Goal: Task Accomplishment & Management: Complete application form

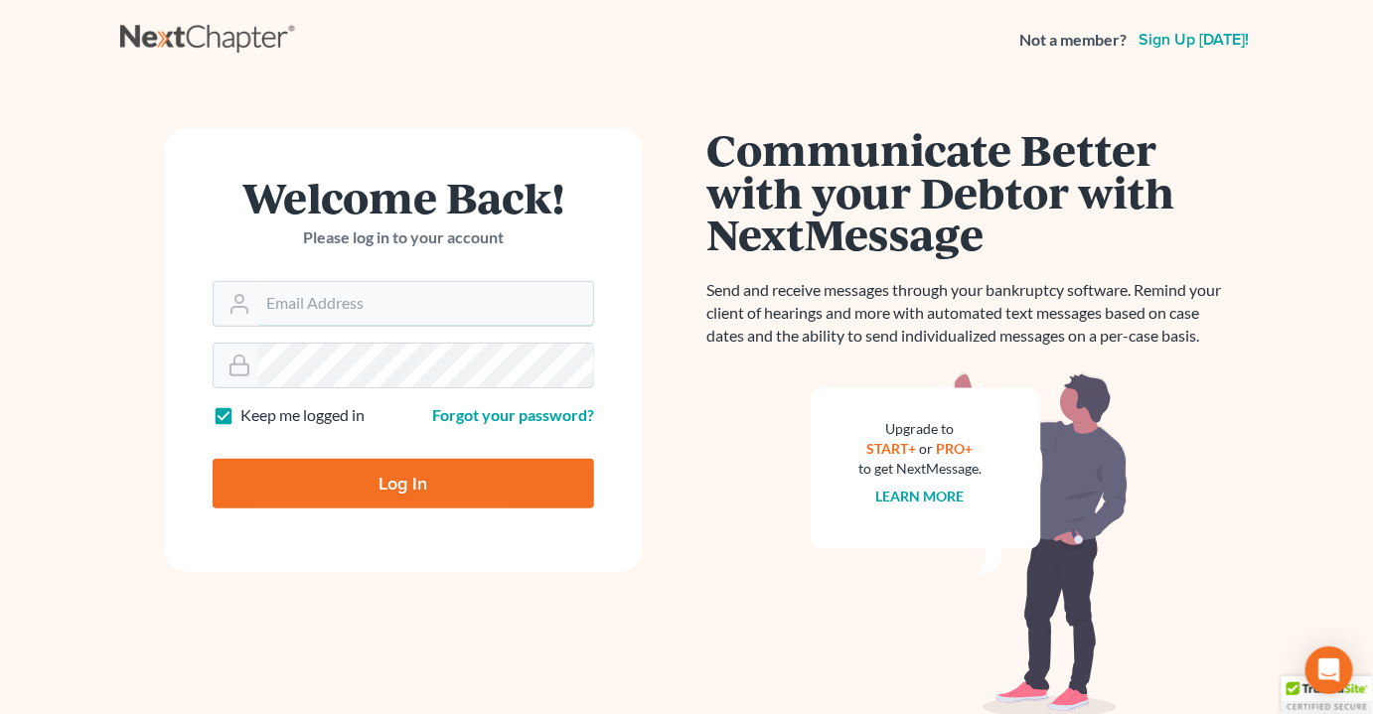
type input "[EMAIL_ADDRESS][DOMAIN_NAME]"
click at [510, 475] on input "Log In" at bounding box center [403, 484] width 381 height 50
type input "Thinking..."
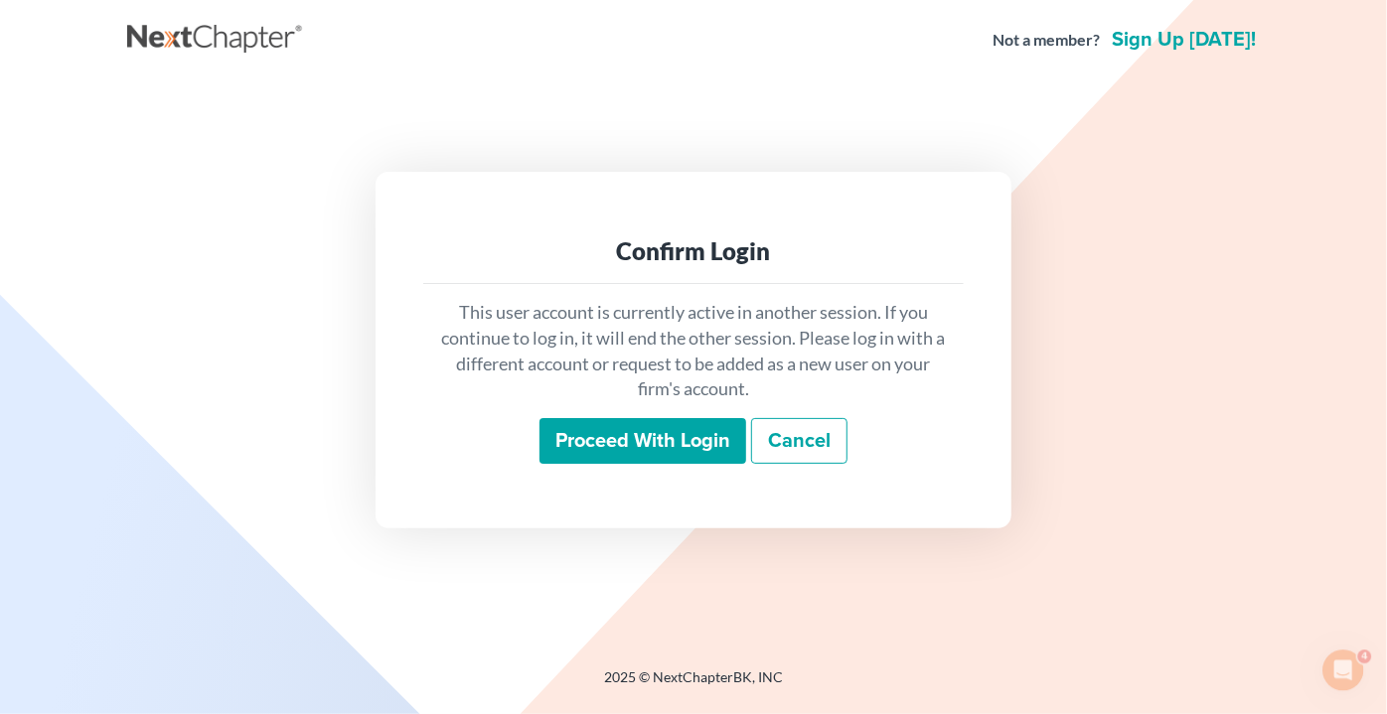
click at [612, 447] on input "Proceed with login" at bounding box center [642, 441] width 207 height 46
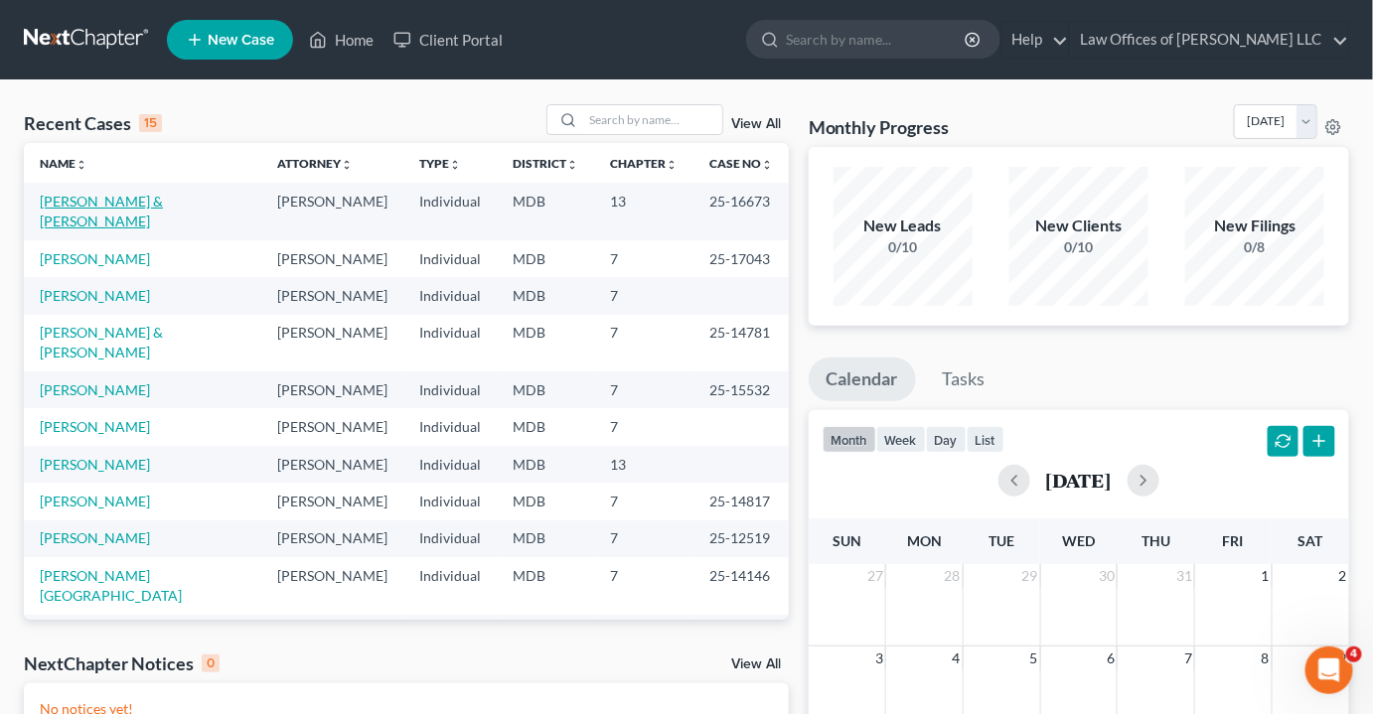
click at [133, 204] on link "[PERSON_NAME] & [PERSON_NAME]" at bounding box center [101, 211] width 123 height 37
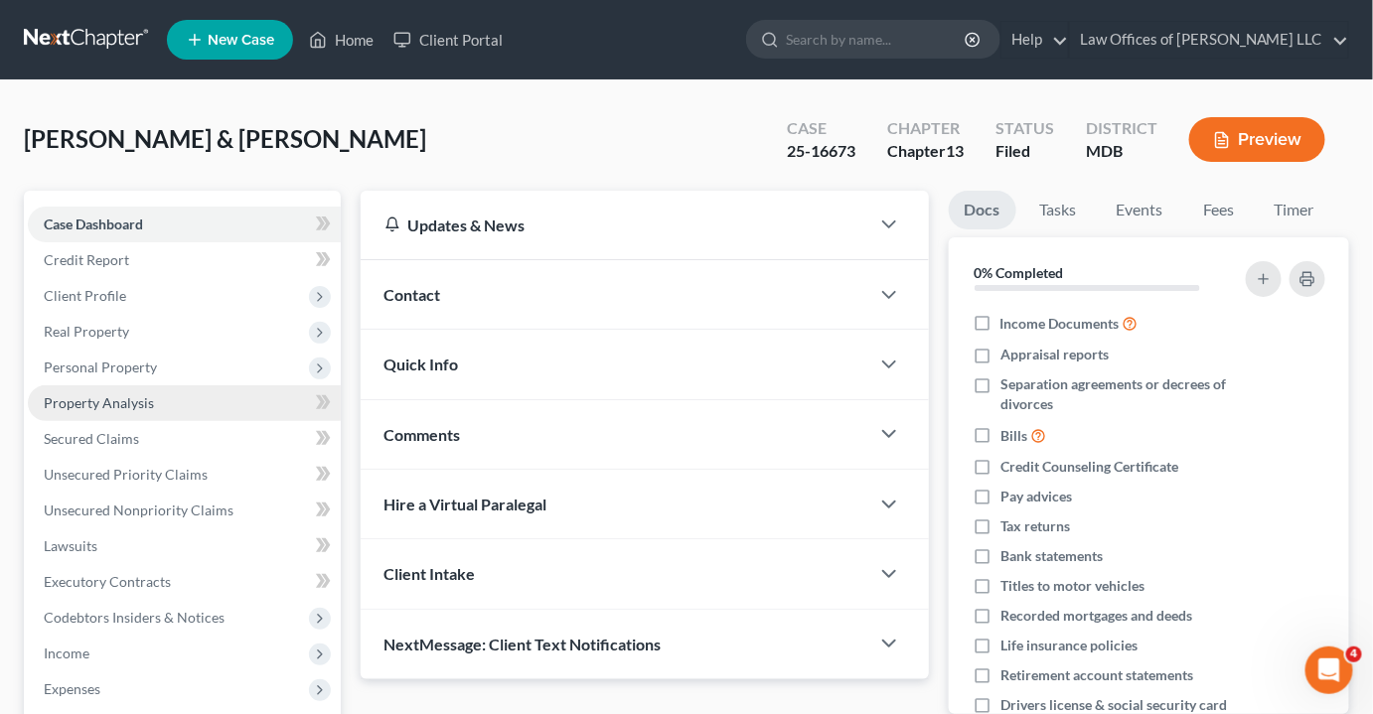
click at [133, 412] on link "Property Analysis" at bounding box center [184, 403] width 313 height 36
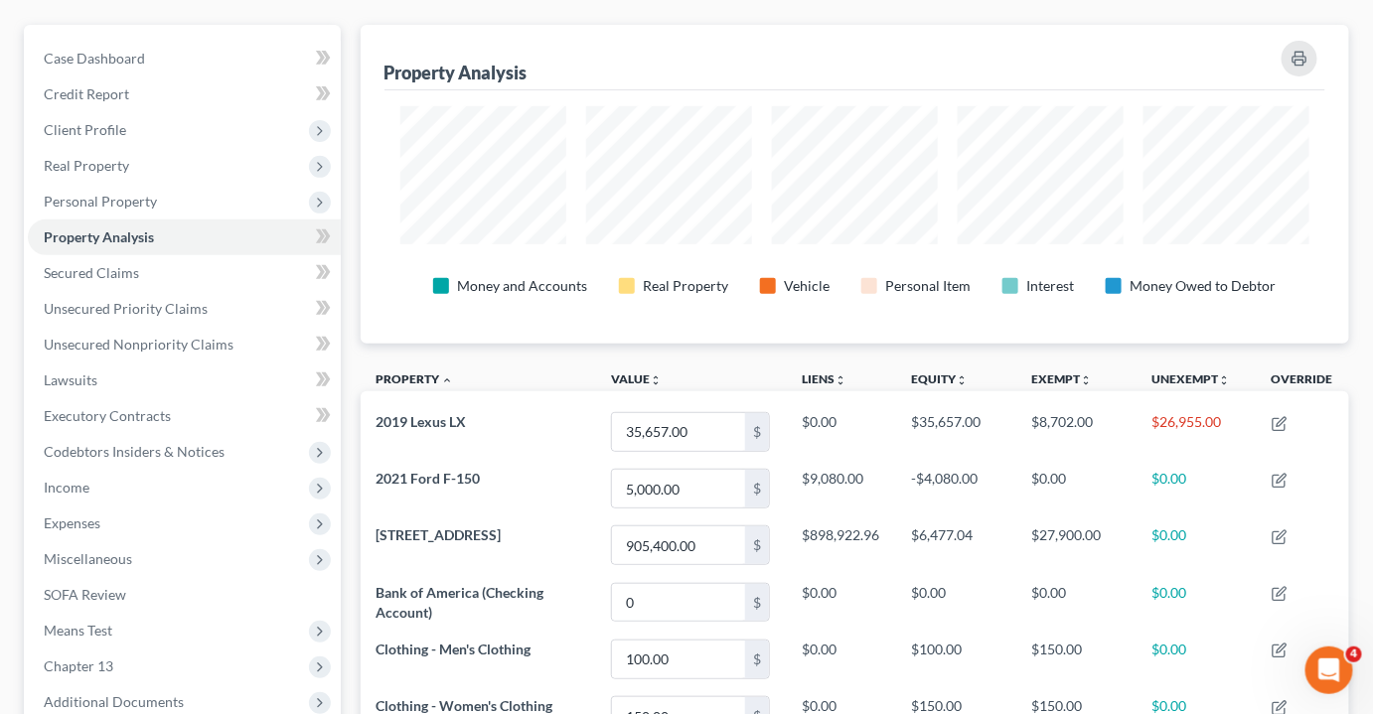
scroll to position [111, 0]
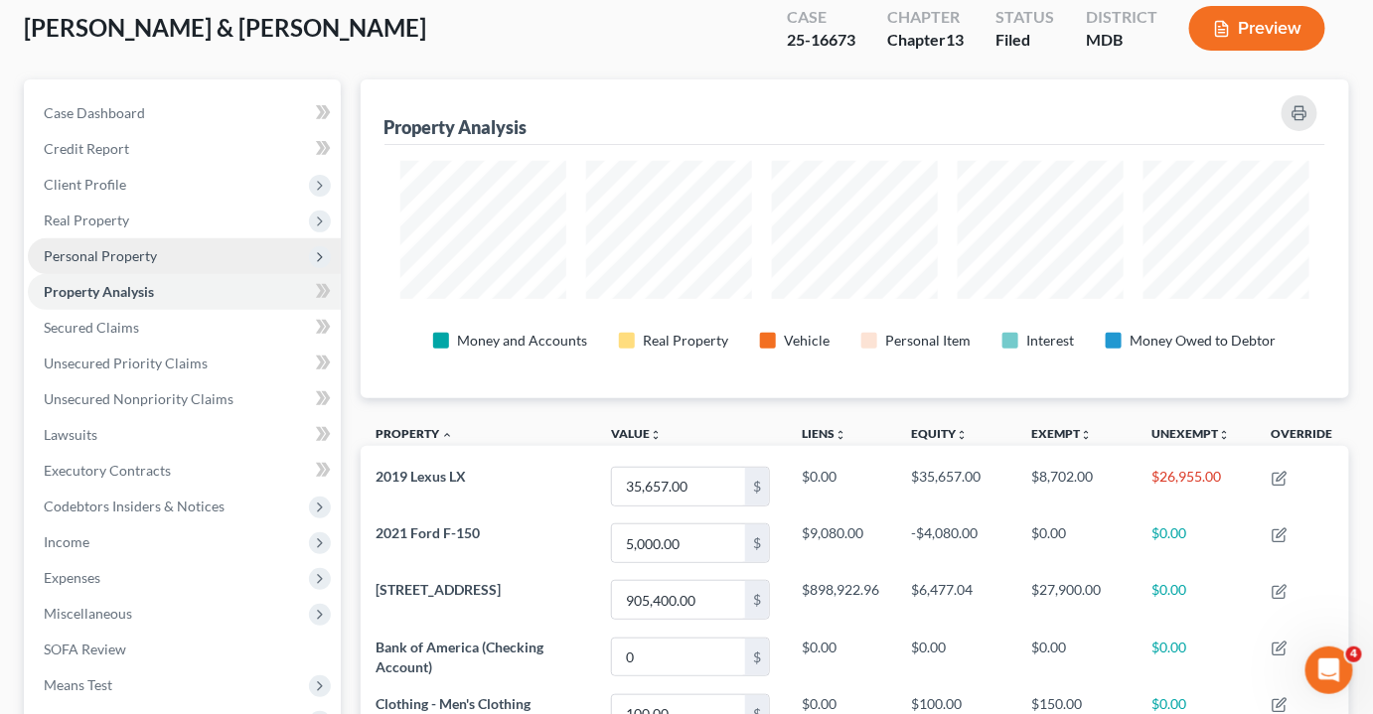
click at [116, 252] on span "Personal Property" at bounding box center [100, 255] width 113 height 17
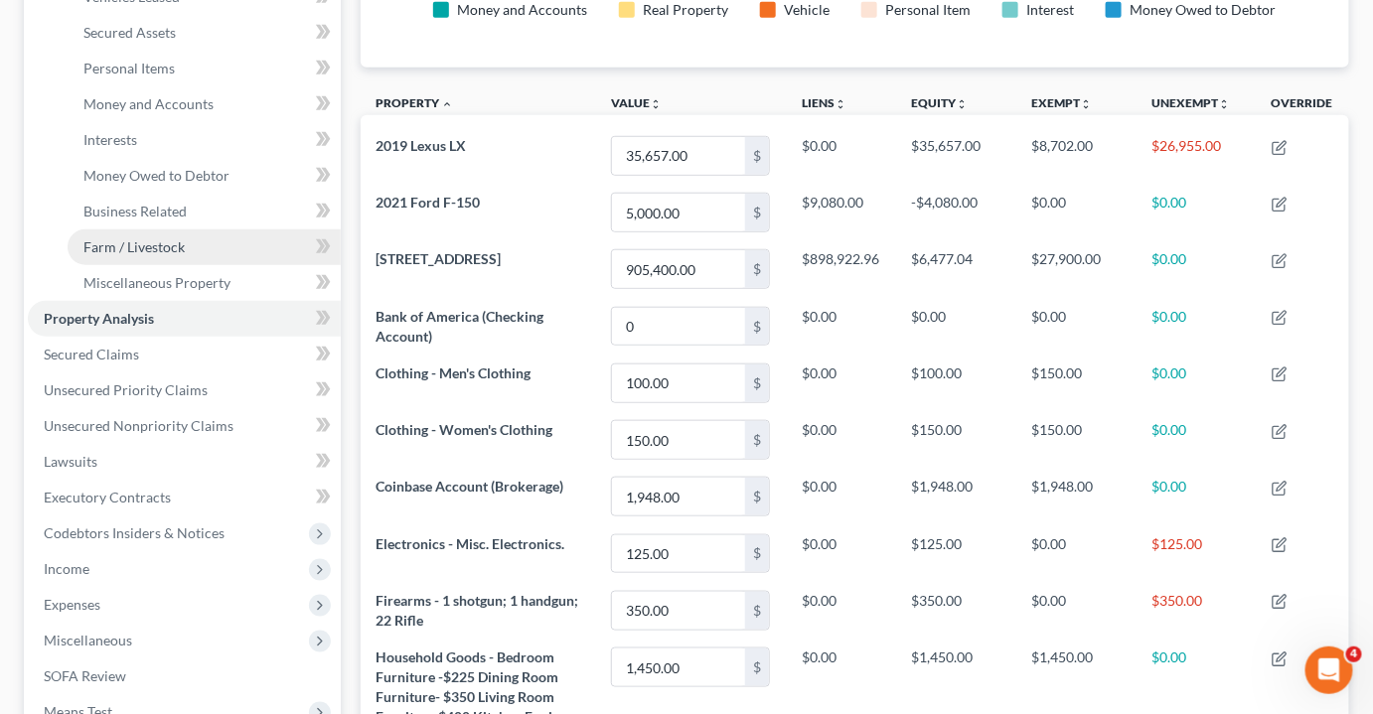
scroll to position [299, 0]
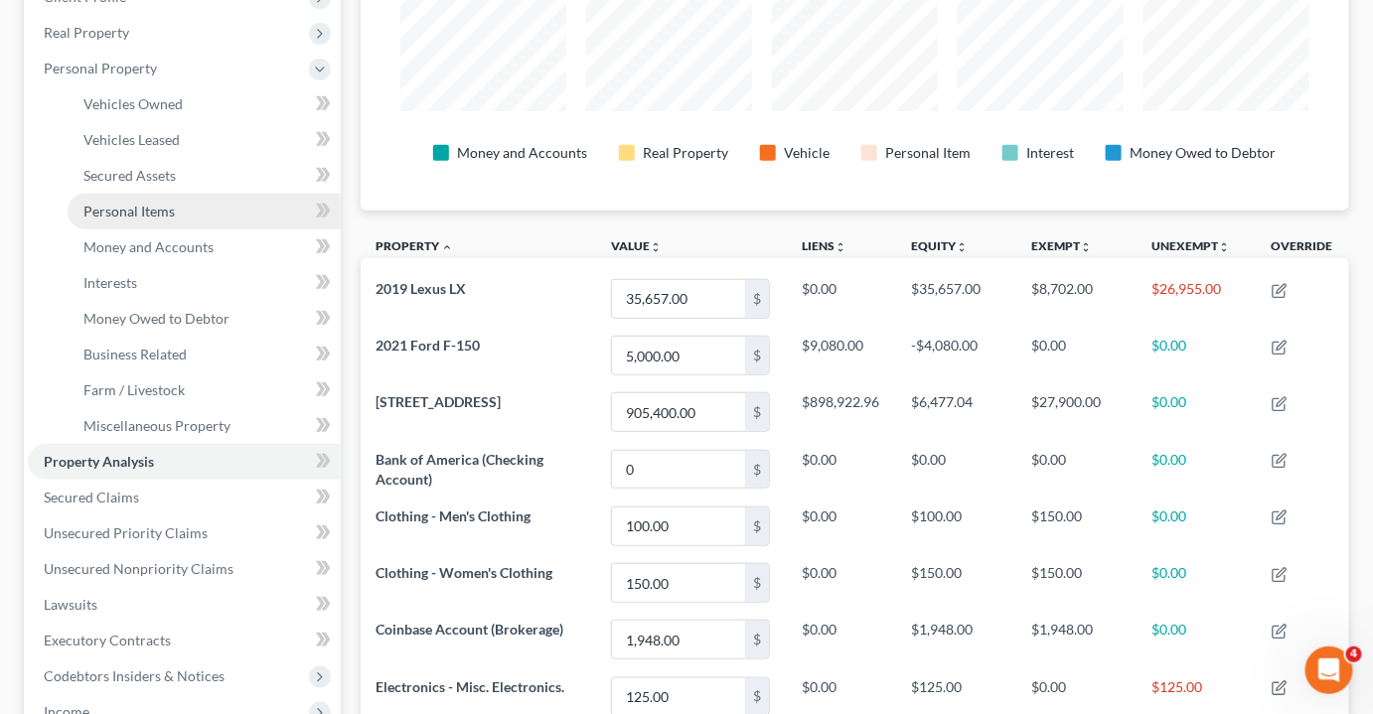
click at [155, 211] on span "Personal Items" at bounding box center [128, 211] width 91 height 17
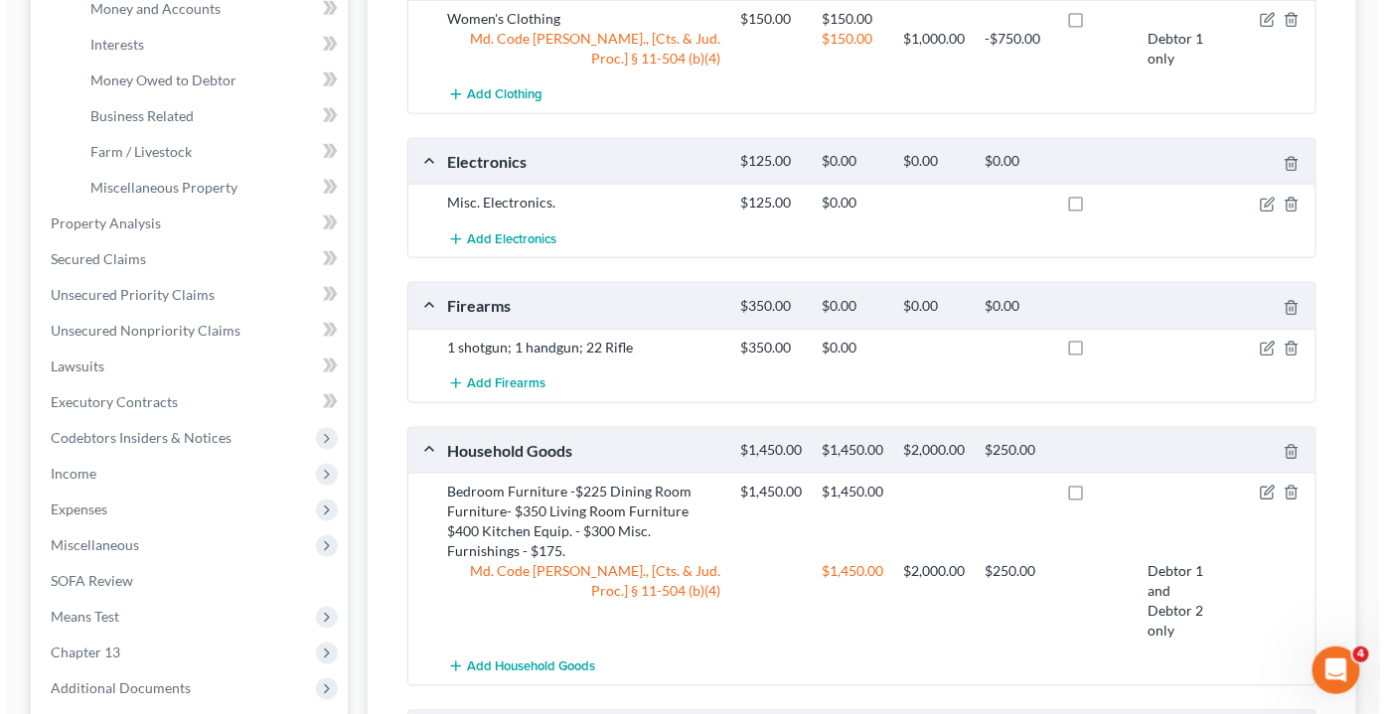
scroll to position [553, 0]
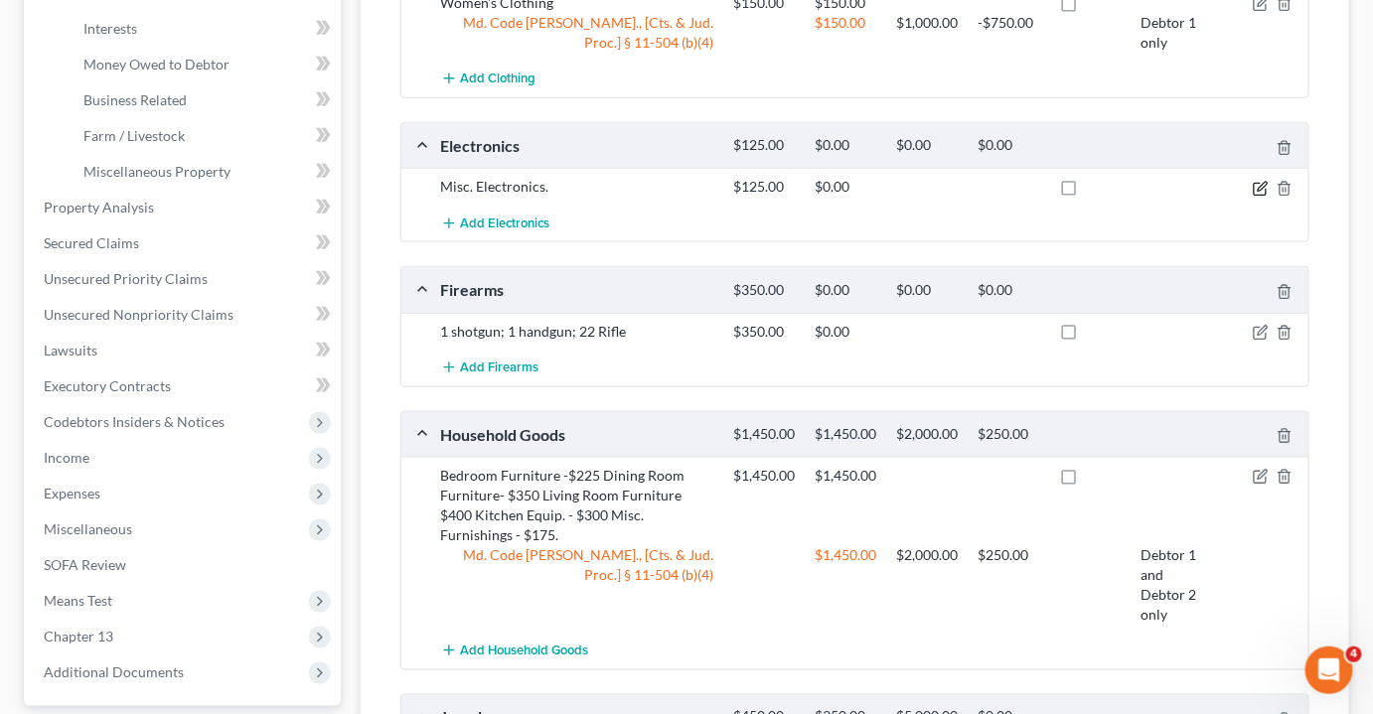
click at [1259, 197] on icon "button" at bounding box center [1260, 189] width 16 height 16
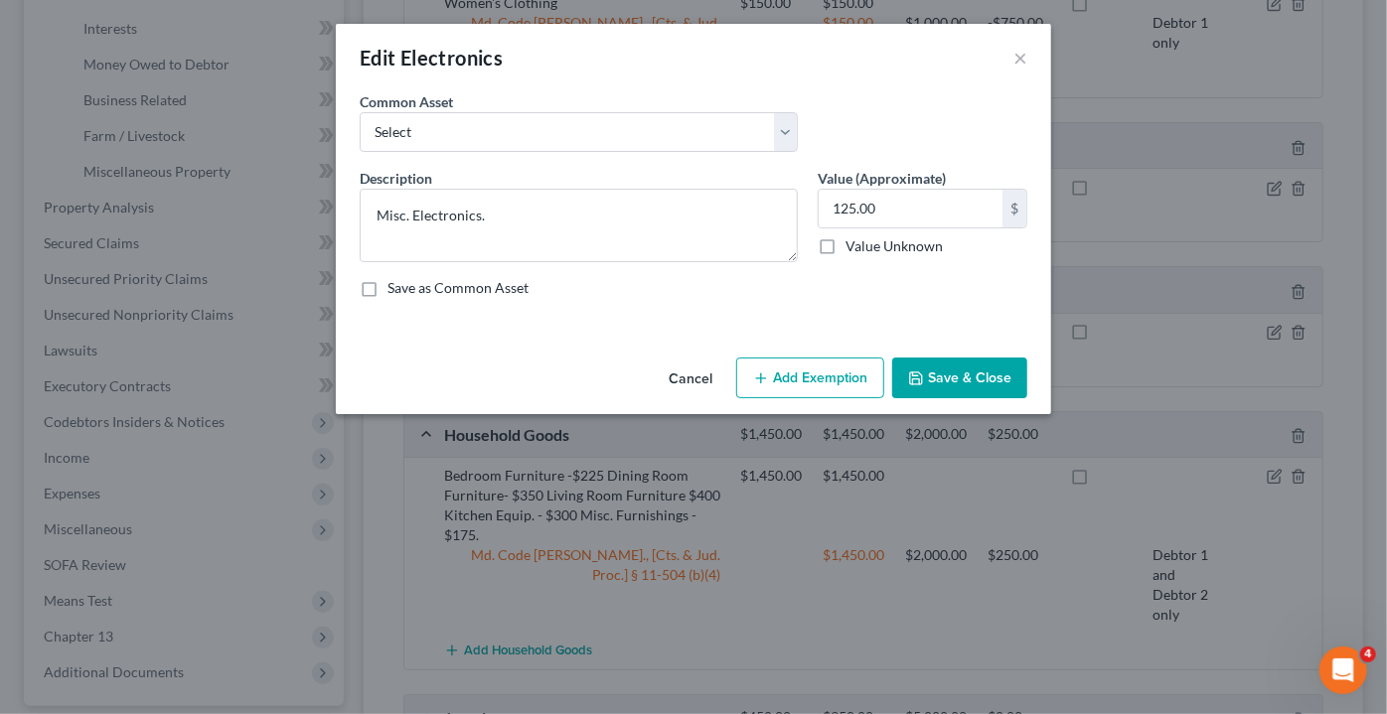
click at [784, 375] on button "Add Exemption" at bounding box center [810, 379] width 148 height 42
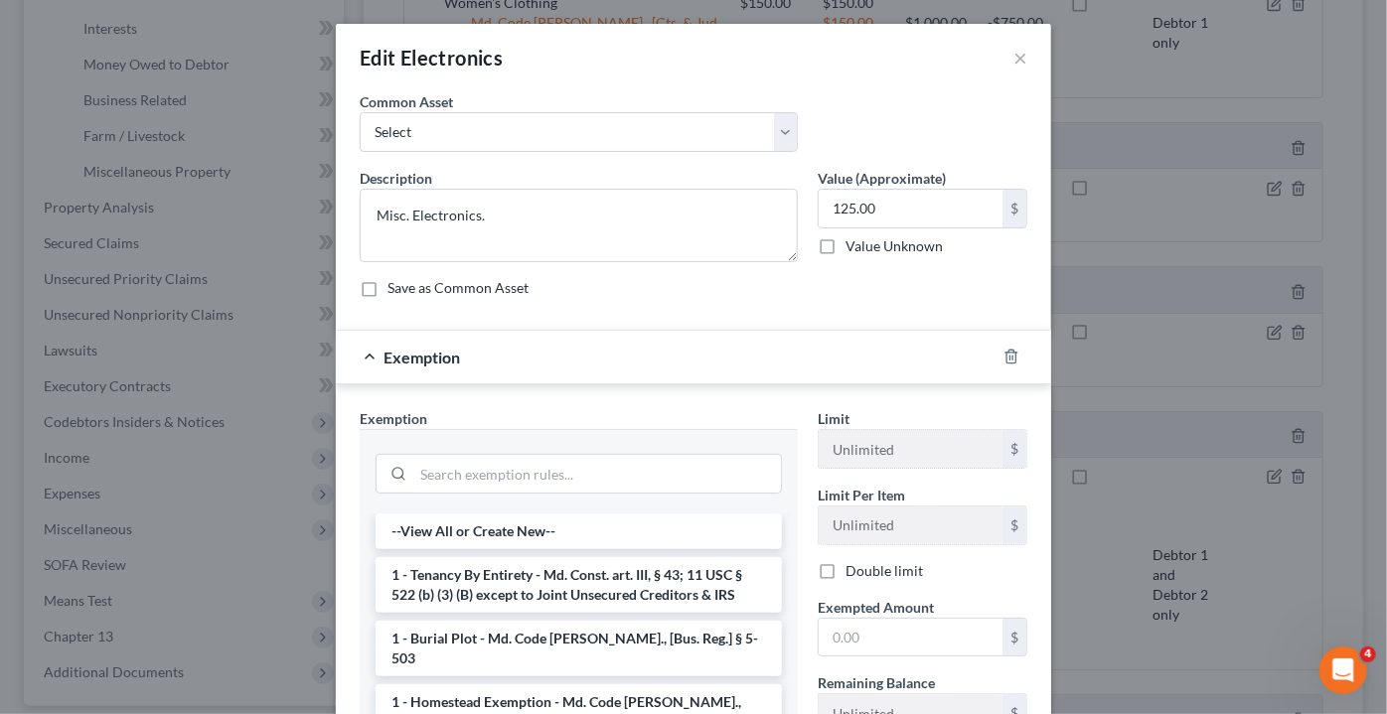
scroll to position [255, 0]
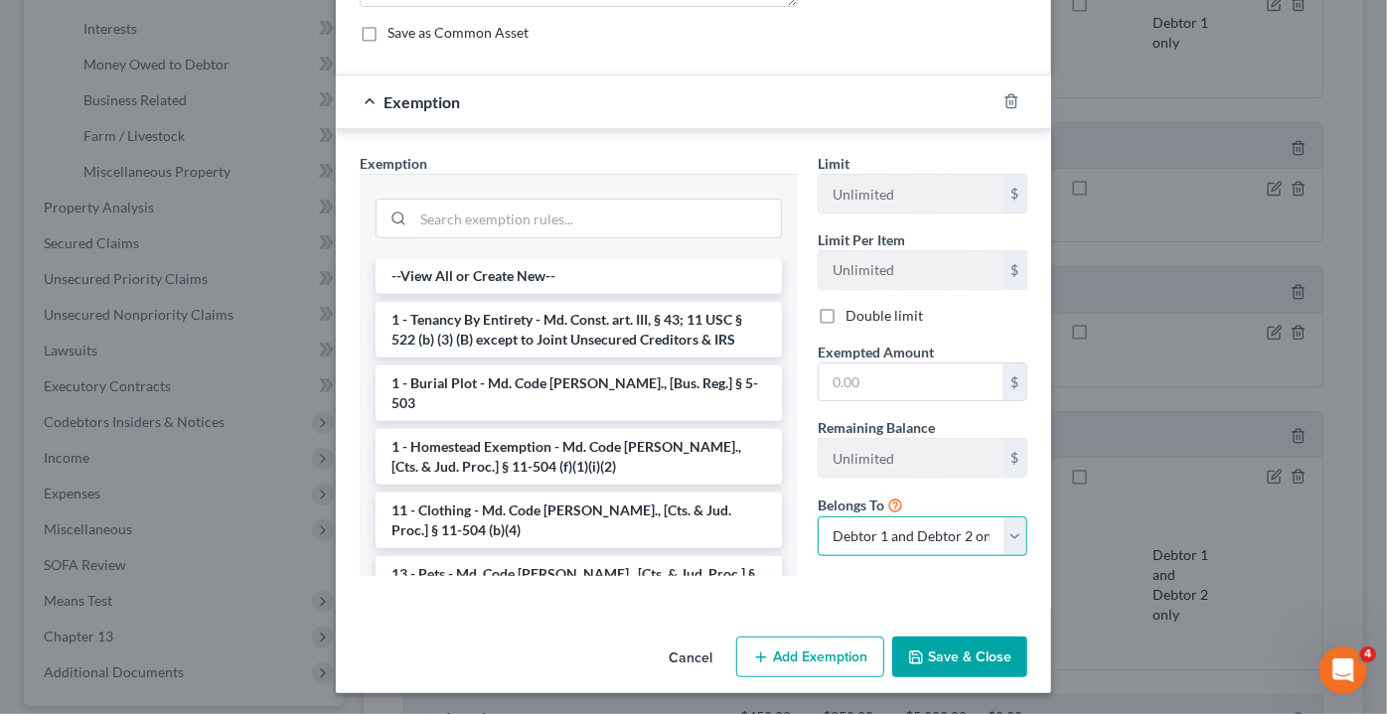
click at [856, 528] on select "Debtor 1 only Debtor 2 only Debtor 1 and Debtor 2 only" at bounding box center [922, 536] width 210 height 40
select select "0"
click at [817, 516] on select "Debtor 1 only Debtor 2 only Debtor 1 and Debtor 2 only" at bounding box center [922, 536] width 210 height 40
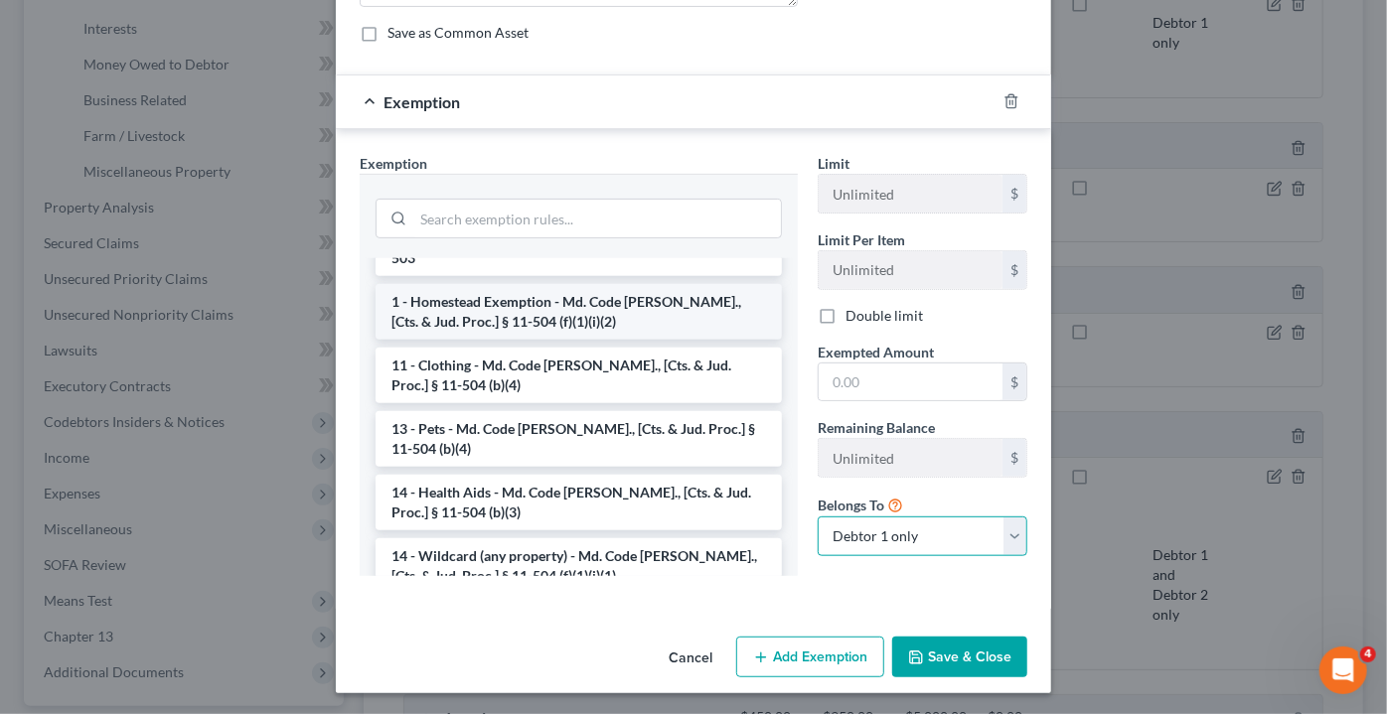
scroll to position [150, 0]
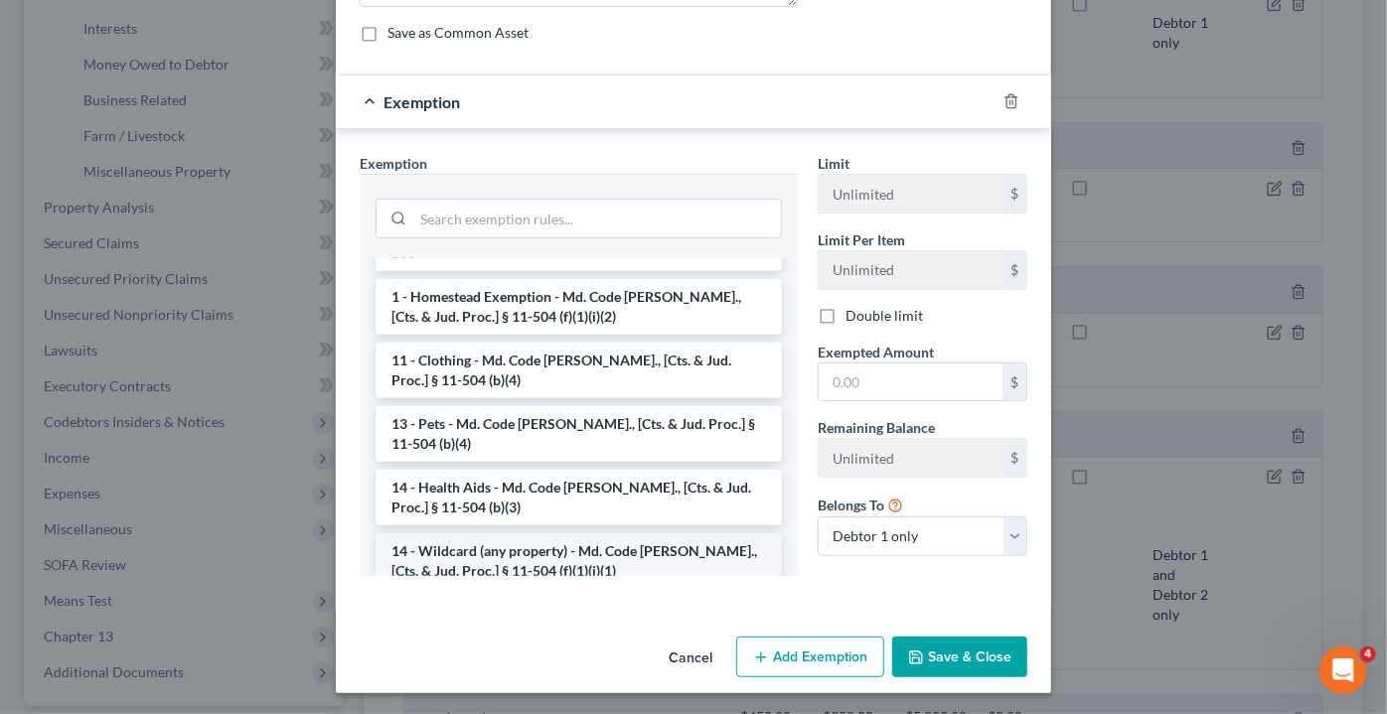
click at [549, 533] on li "14 - Wildcard (any property) - Md. Code [PERSON_NAME]., [Cts. & Jud. Proc.] § 1…" at bounding box center [578, 561] width 406 height 56
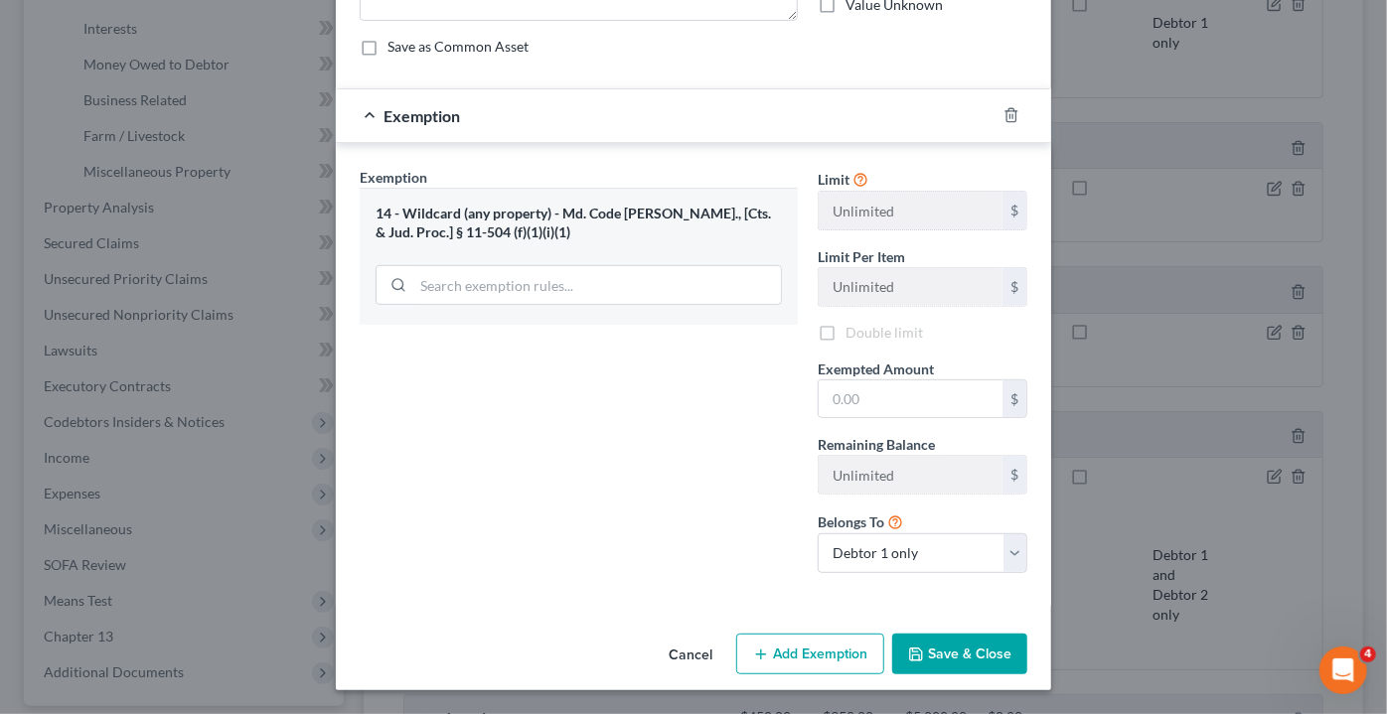
scroll to position [237, 0]
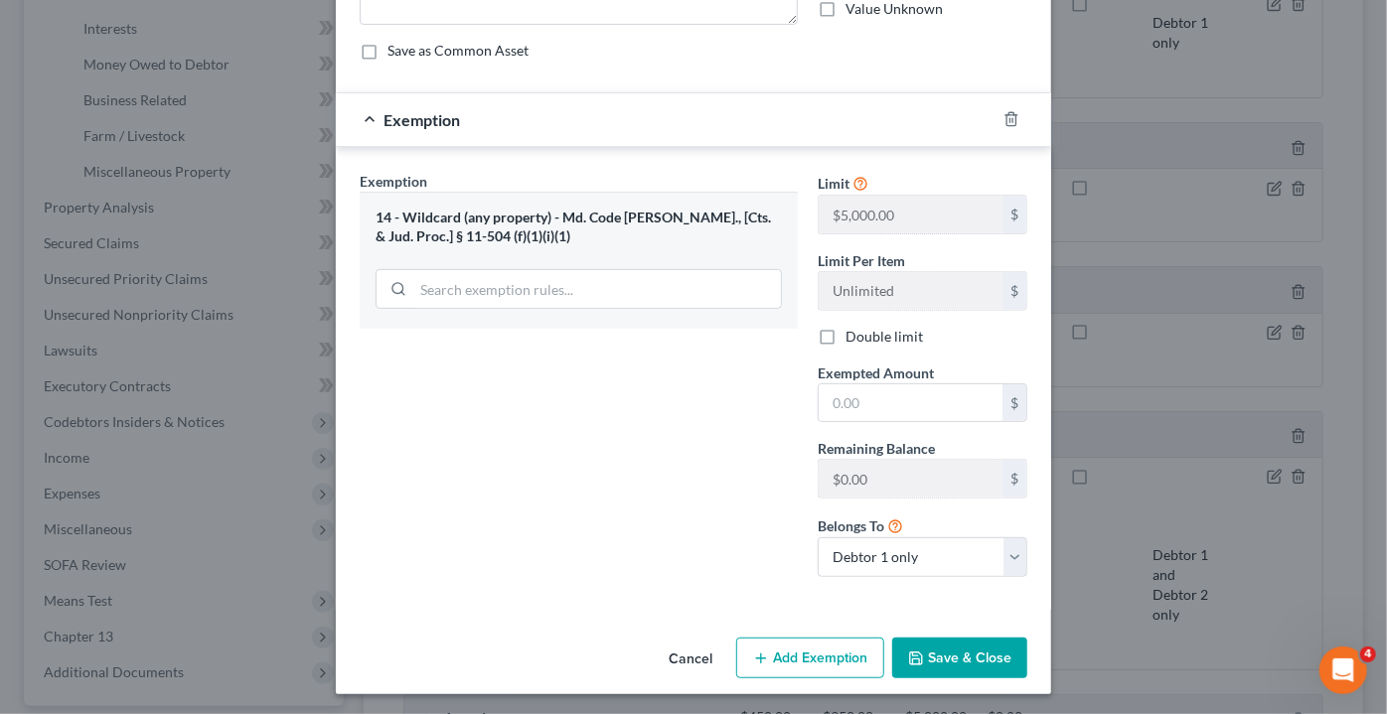
click at [818, 663] on button "Add Exemption" at bounding box center [810, 659] width 148 height 42
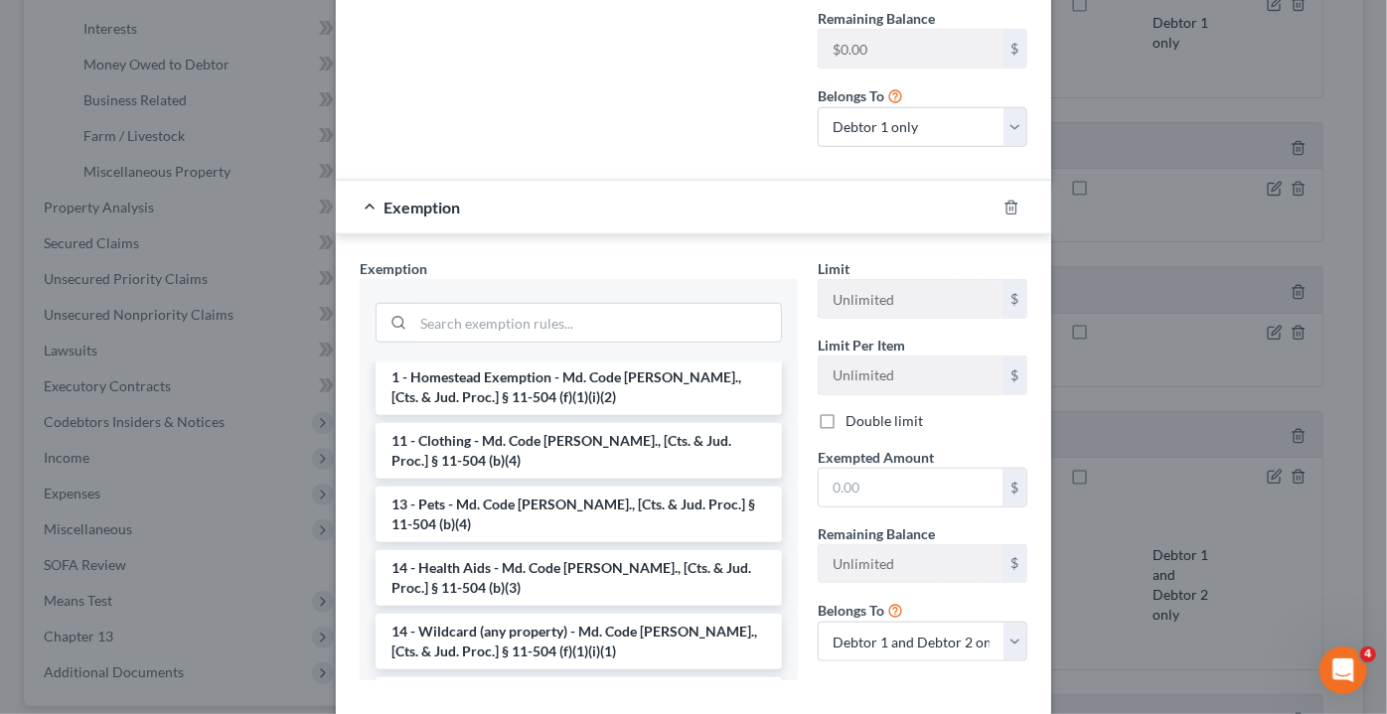
scroll to position [207, 0]
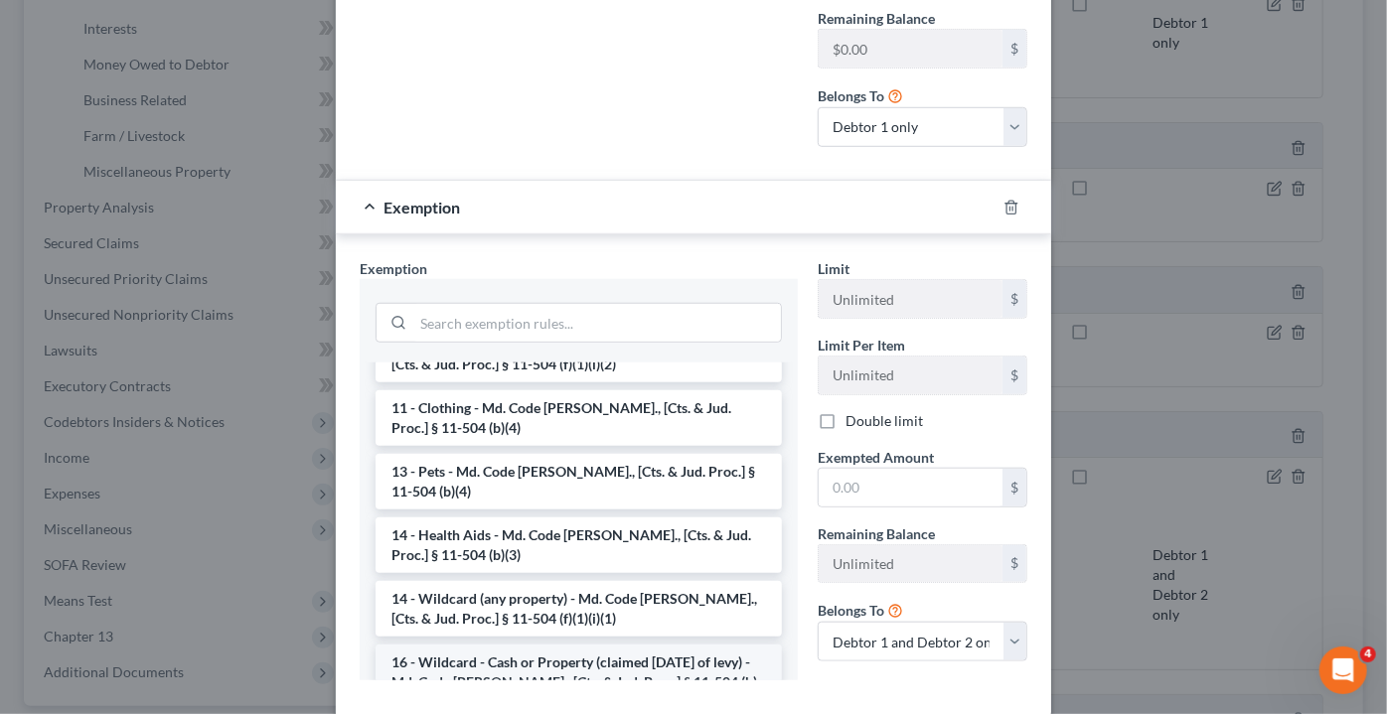
click at [593, 645] on li "16 - Wildcard - Cash or Property (claimed [DATE] of levy) - Md. Code [PERSON_NA…" at bounding box center [578, 682] width 406 height 75
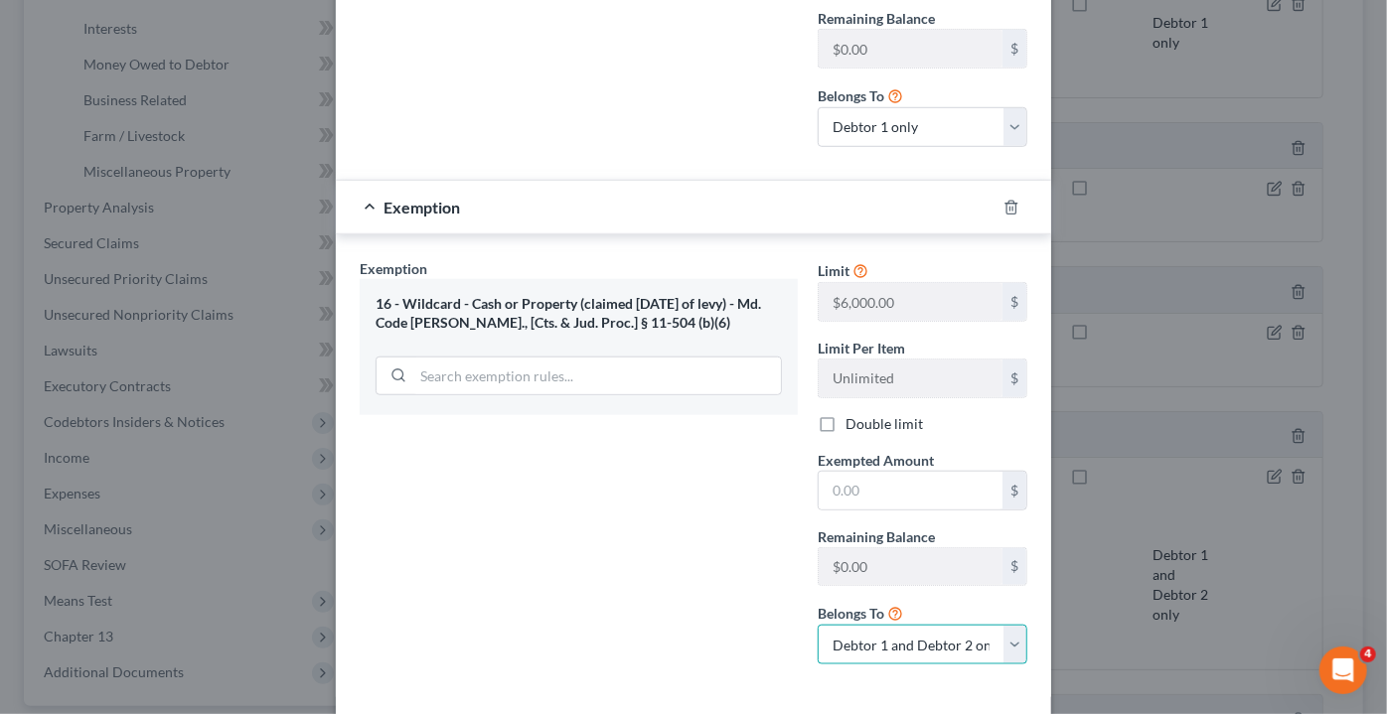
click at [888, 634] on select "Debtor 1 only Debtor 2 only Debtor 1 and Debtor 2 only" at bounding box center [922, 645] width 210 height 40
select select "0"
click at [817, 625] on select "Debtor 1 only Debtor 2 only Debtor 1 and Debtor 2 only" at bounding box center [922, 645] width 210 height 40
click at [845, 425] on label "Double limit" at bounding box center [883, 424] width 77 height 20
click at [853, 425] on input "Double limit" at bounding box center [859, 420] width 13 height 13
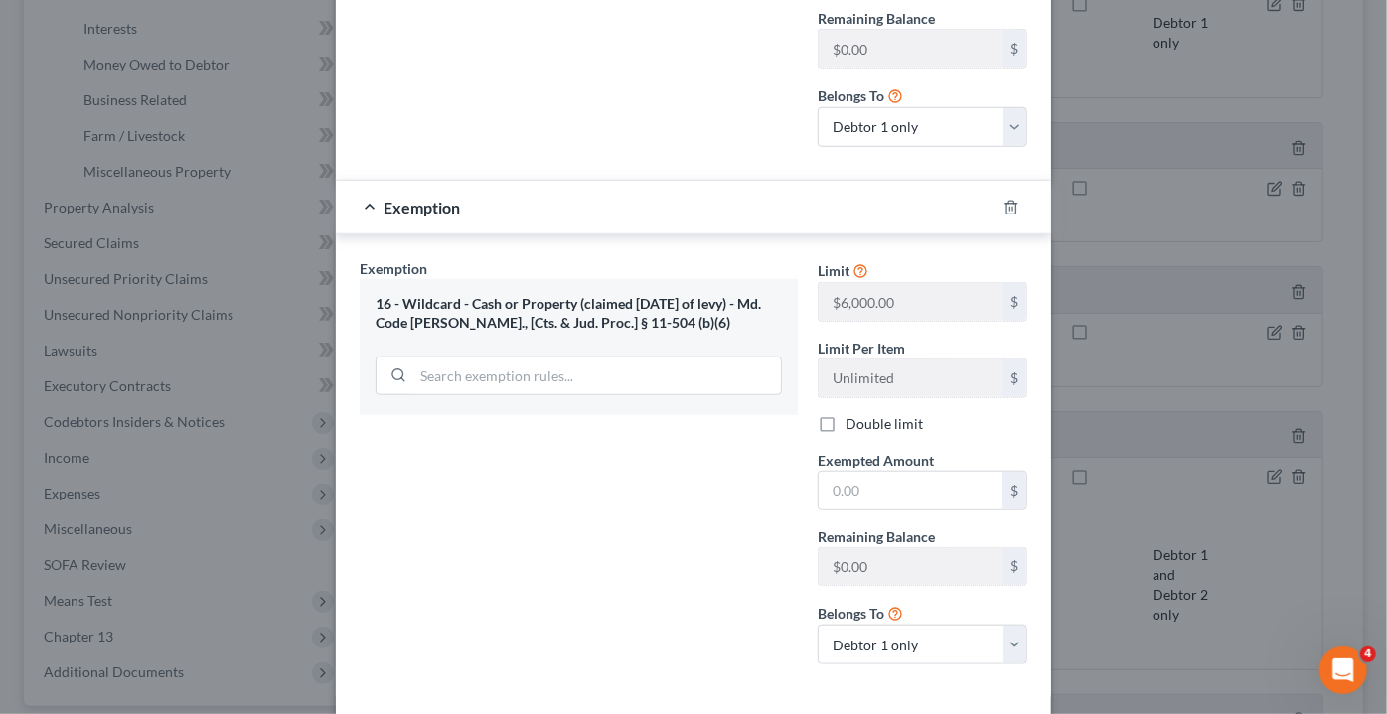
checkbox input "true"
click at [846, 489] on input "text" at bounding box center [910, 491] width 184 height 38
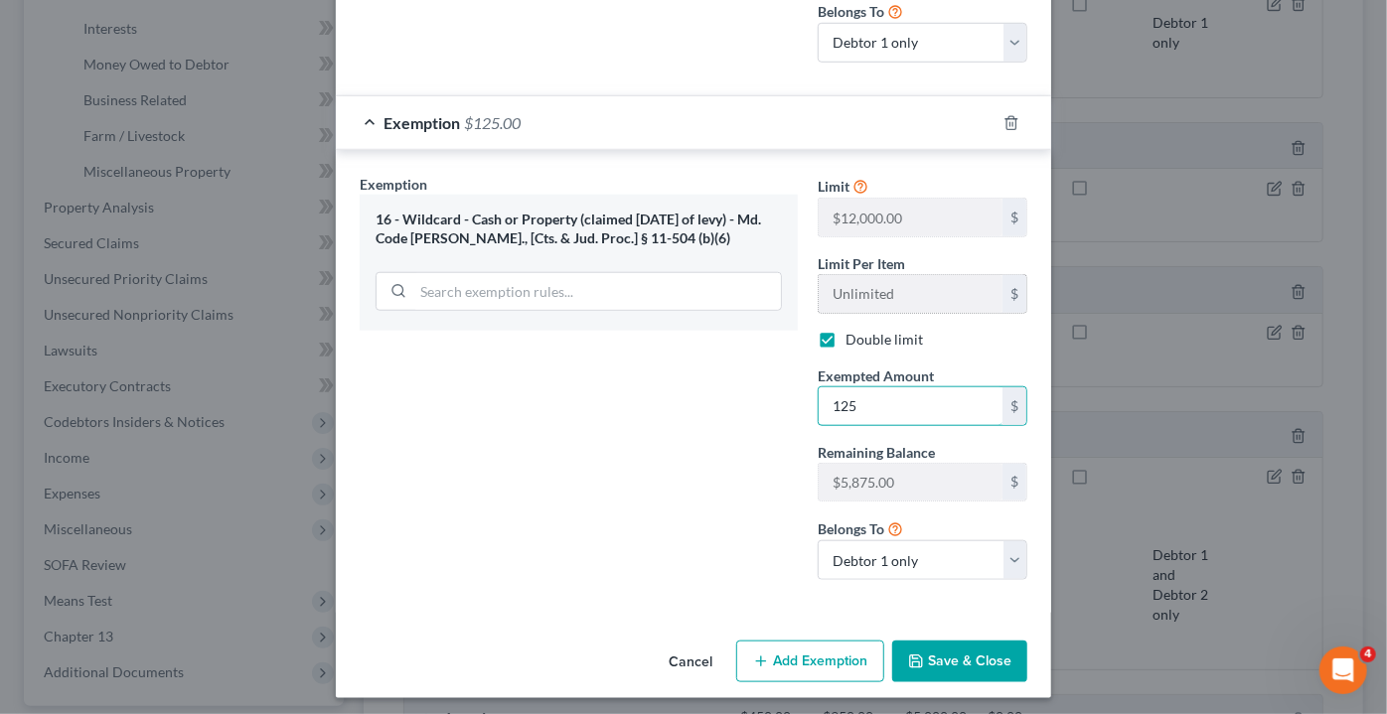
scroll to position [752, 0]
type input "125"
click at [940, 659] on button "Save & Close" at bounding box center [959, 662] width 135 height 42
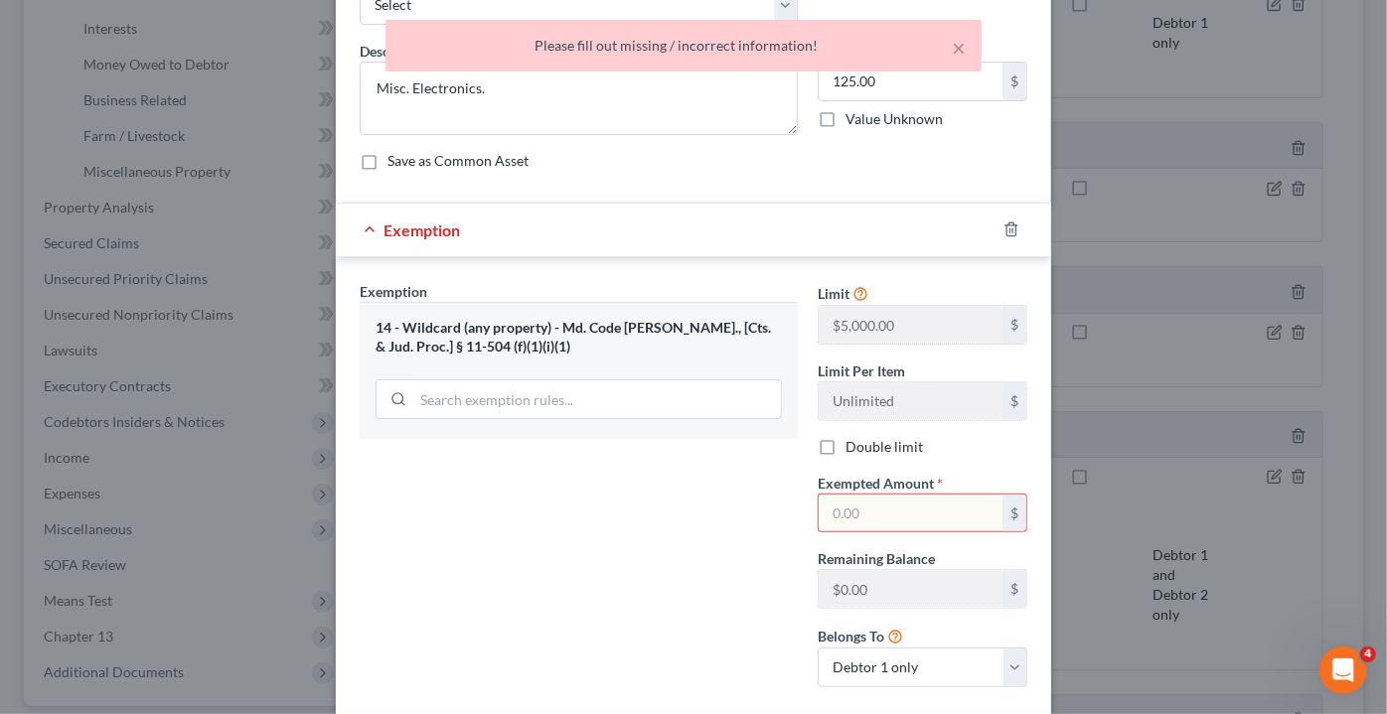
scroll to position [116, 0]
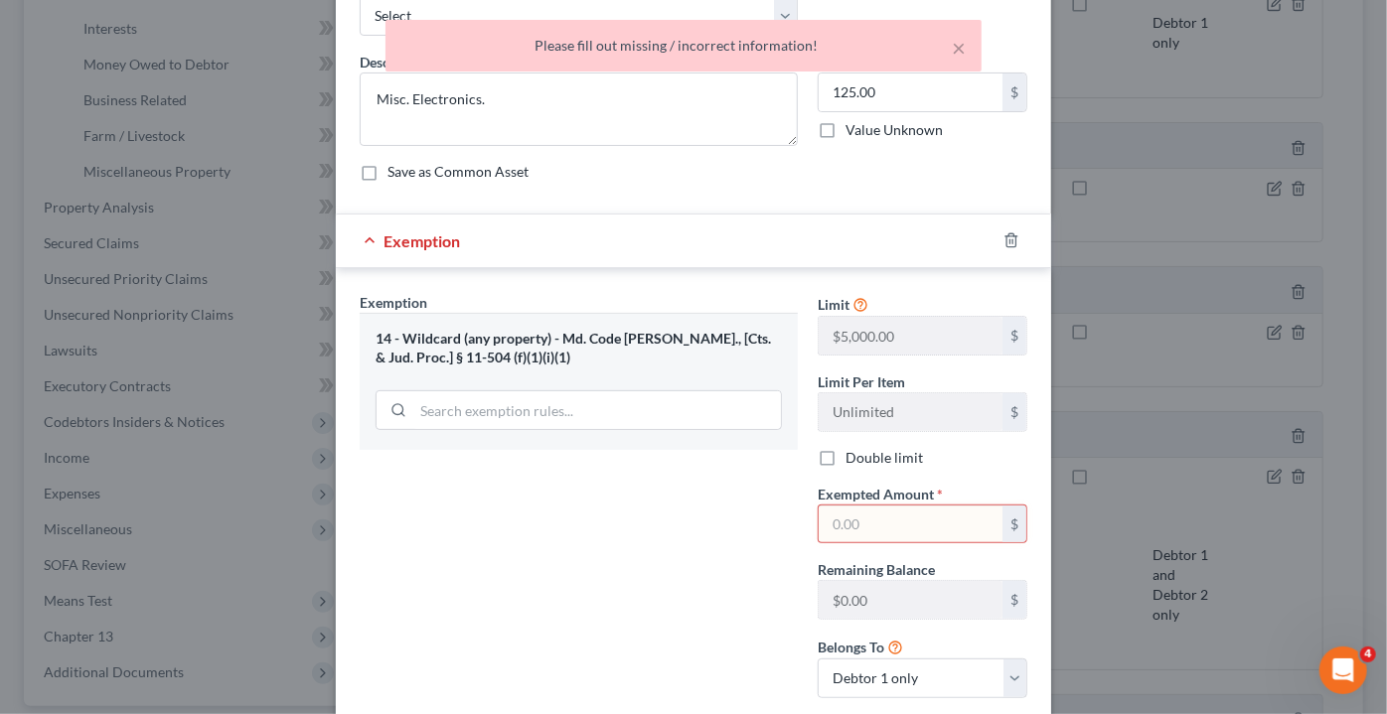
click at [866, 508] on input "text" at bounding box center [910, 525] width 184 height 38
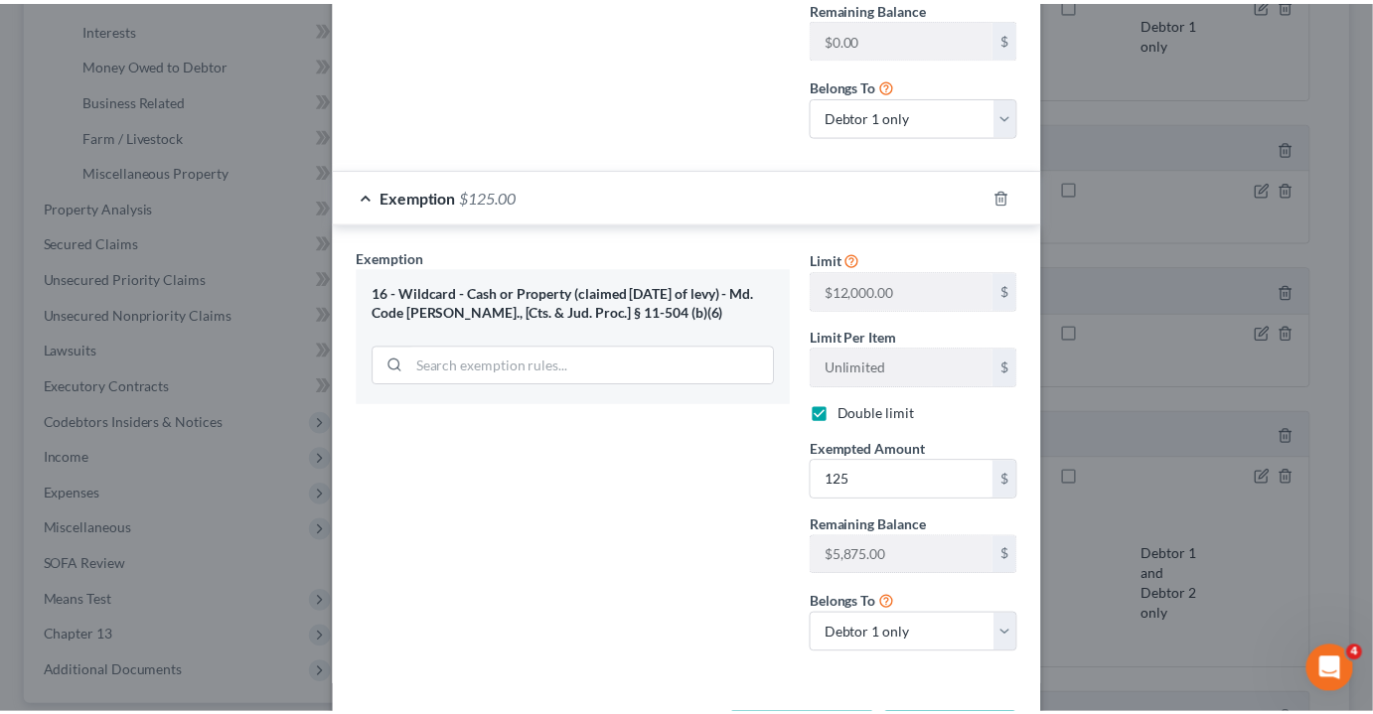
scroll to position [752, 0]
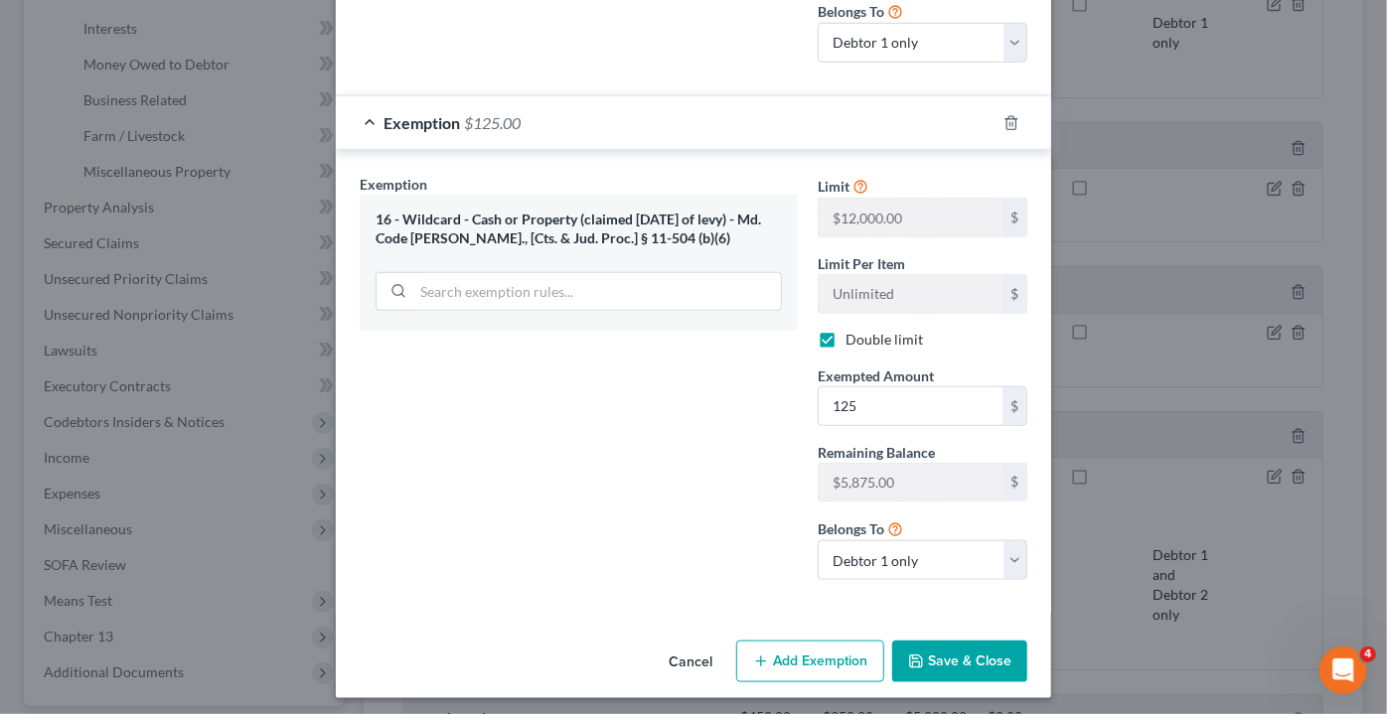
type input "0"
click at [982, 659] on button "Save & Close" at bounding box center [959, 662] width 135 height 42
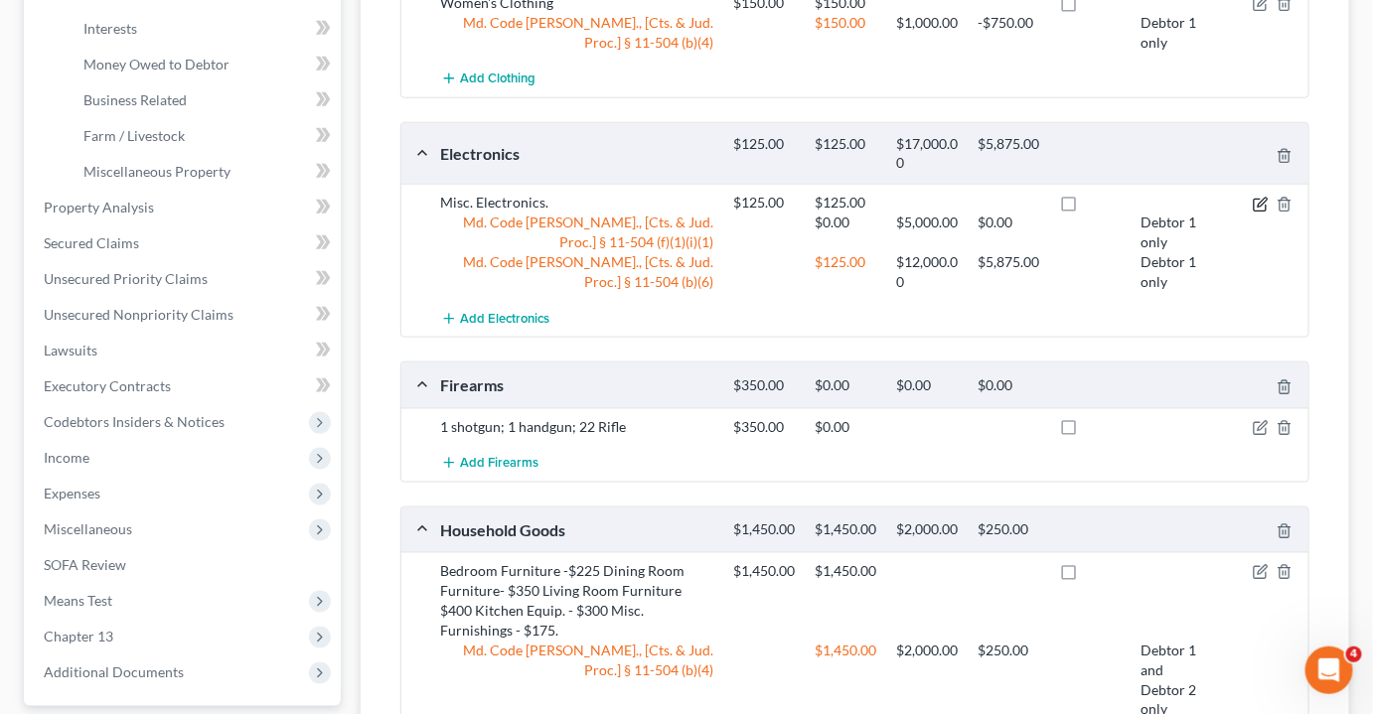
click at [1259, 213] on icon "button" at bounding box center [1260, 205] width 16 height 16
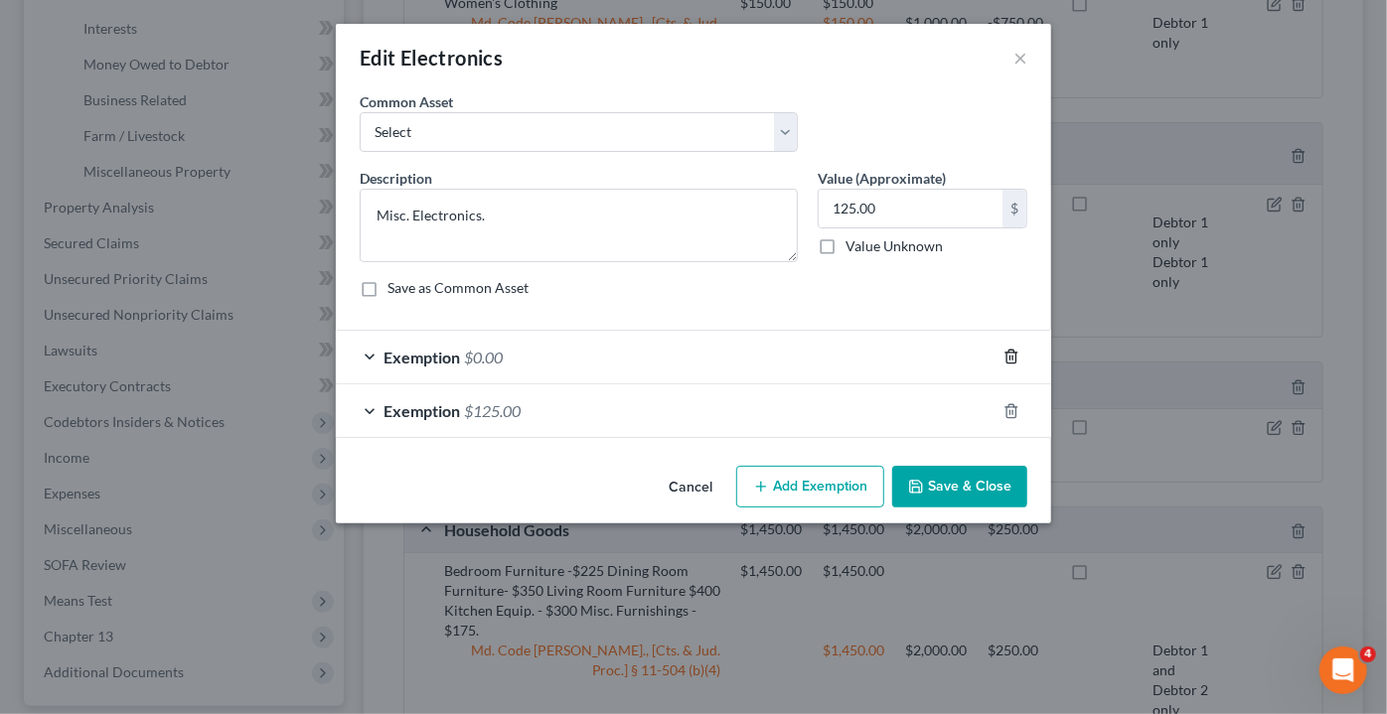
click at [1007, 353] on icon "button" at bounding box center [1011, 357] width 16 height 16
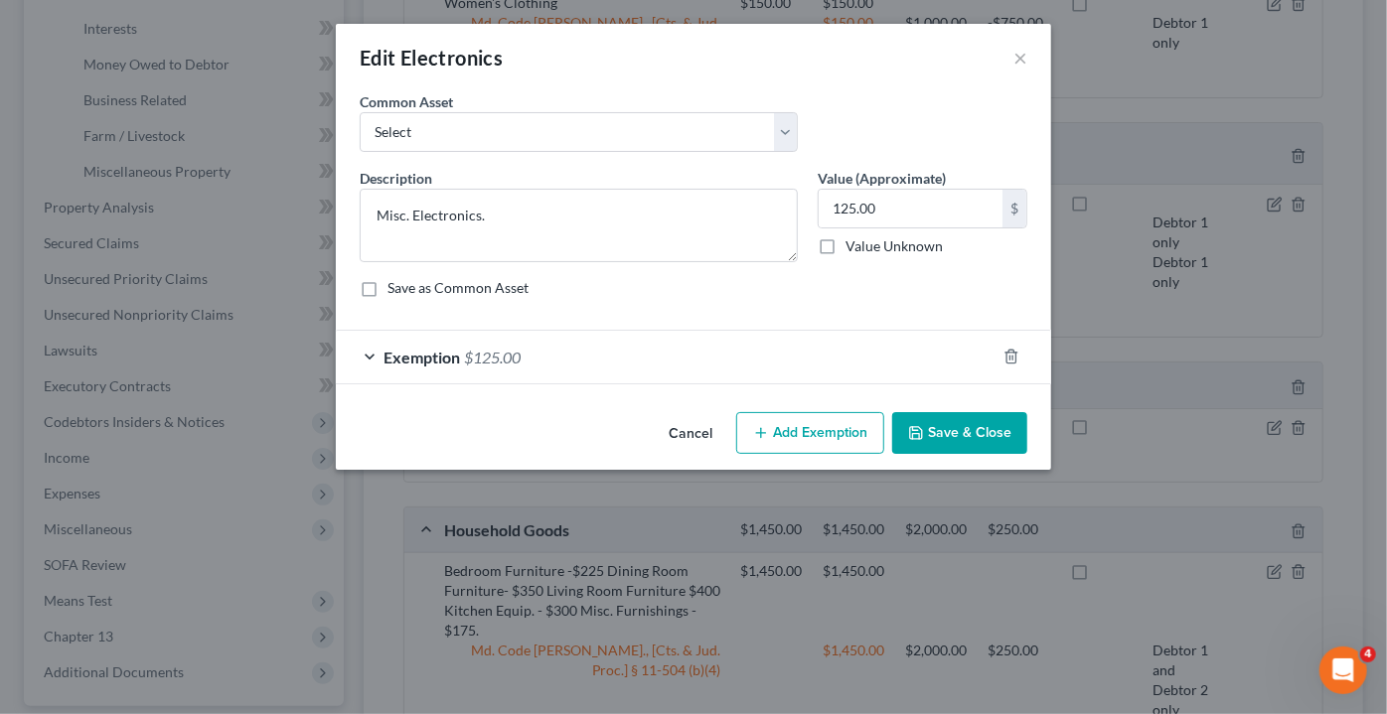
click at [979, 440] on button "Save & Close" at bounding box center [959, 433] width 135 height 42
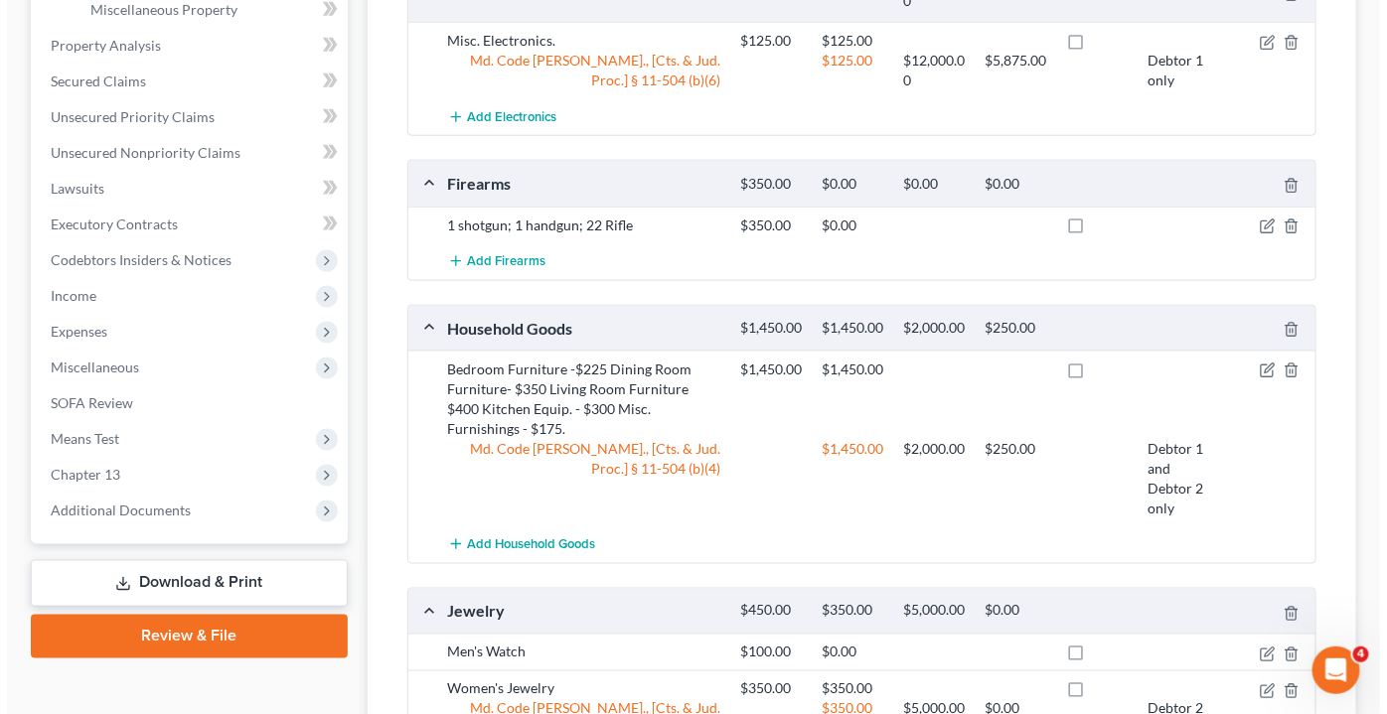
scroll to position [709, 0]
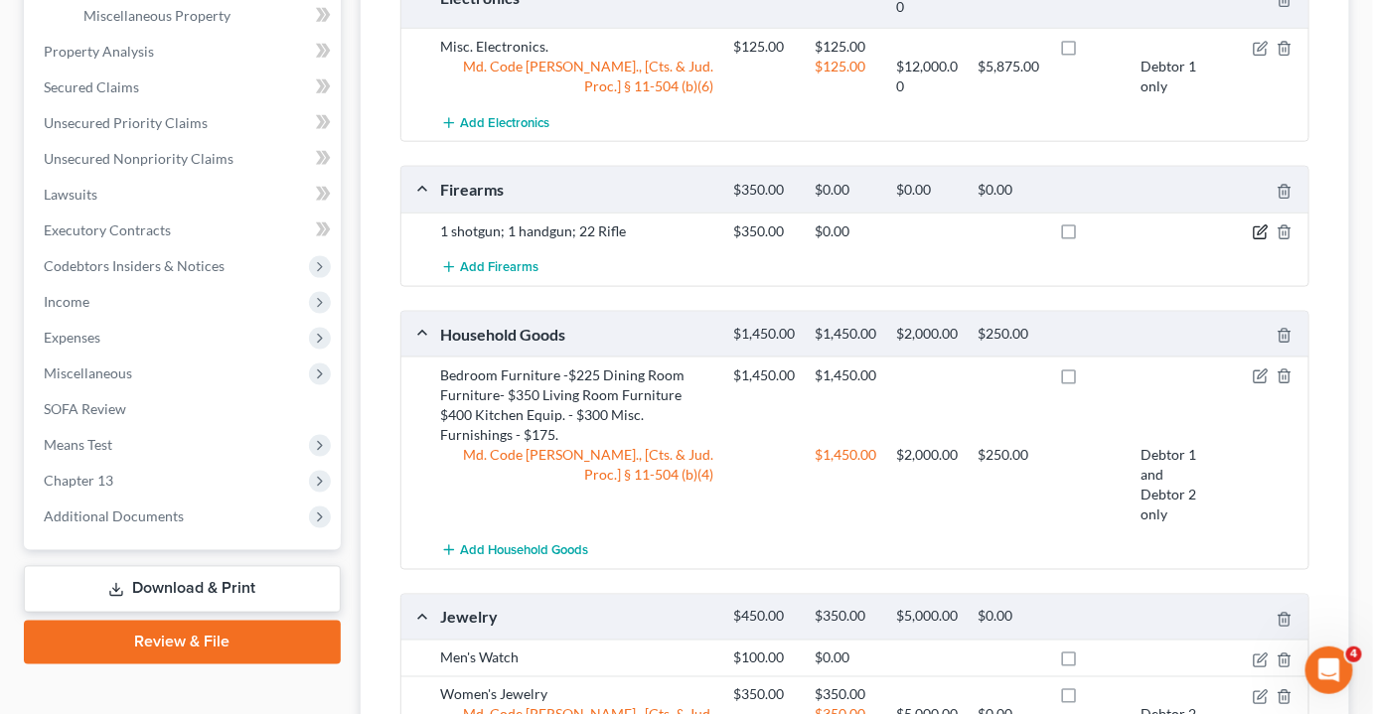
click at [1263, 240] on icon "button" at bounding box center [1260, 232] width 16 height 16
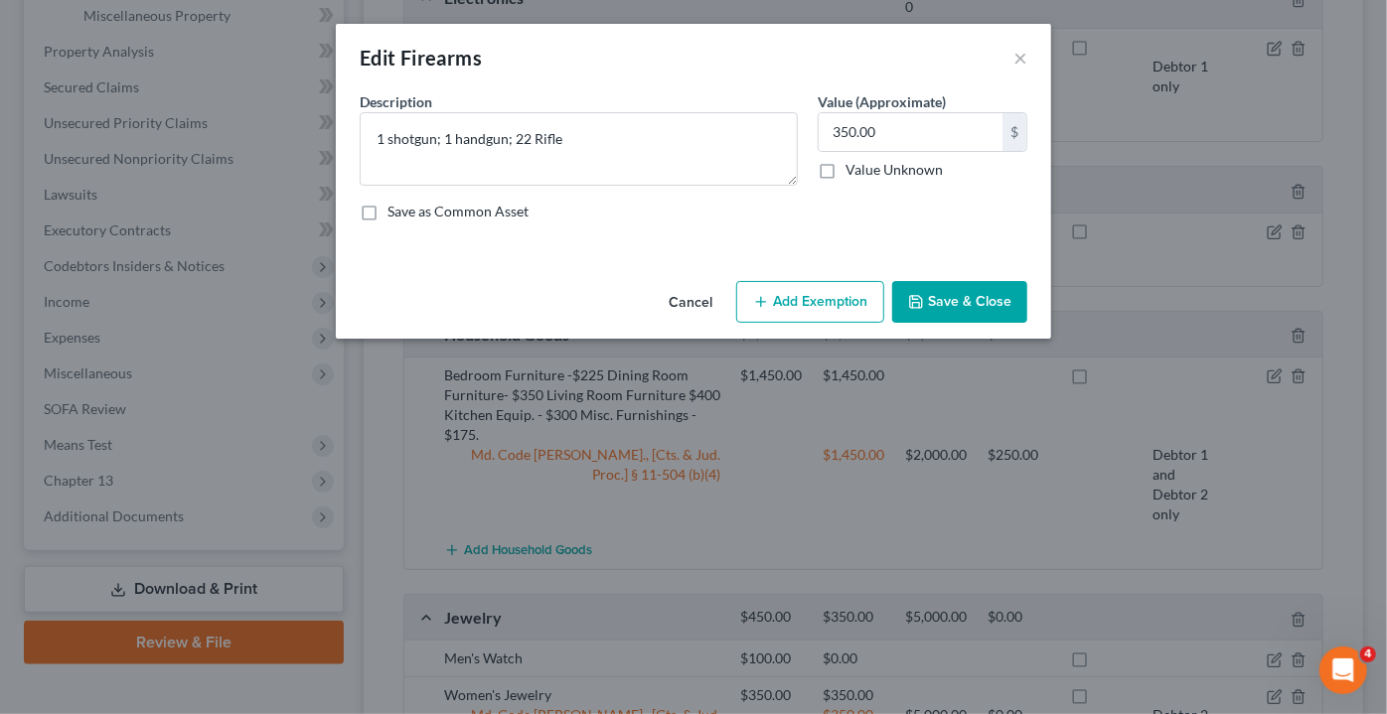
click at [826, 307] on button "Add Exemption" at bounding box center [810, 302] width 148 height 42
select select "2"
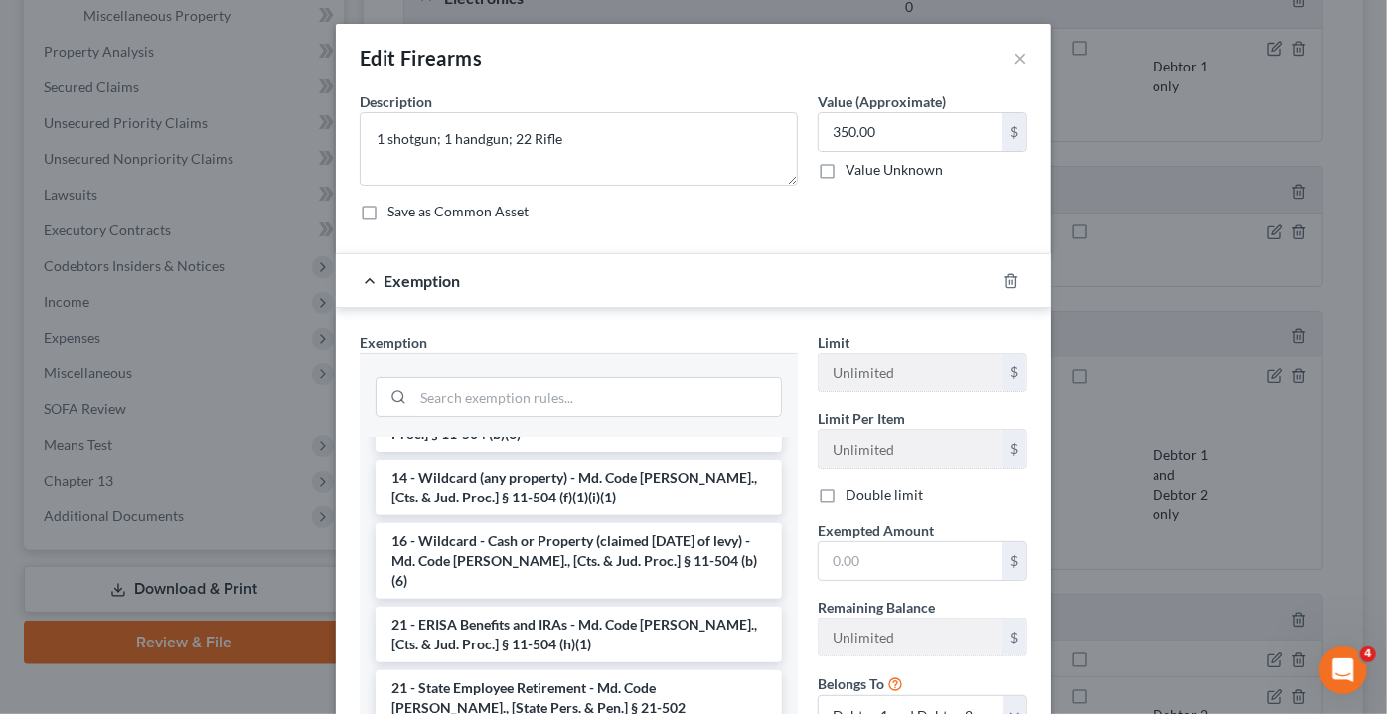
scroll to position [391, 0]
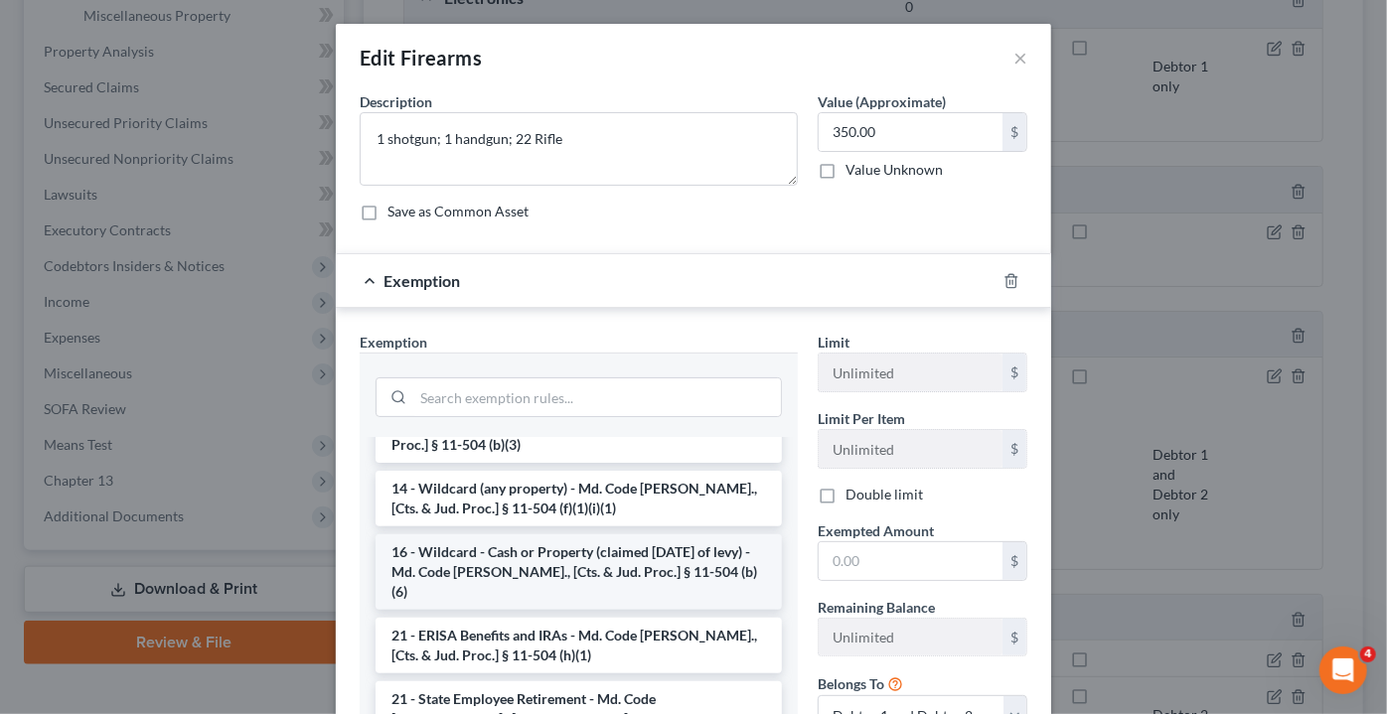
click at [537, 534] on li "16 - Wildcard - Cash or Property (claimed [DATE] of levy) - Md. Code [PERSON_NA…" at bounding box center [578, 571] width 406 height 75
checkbox input "true"
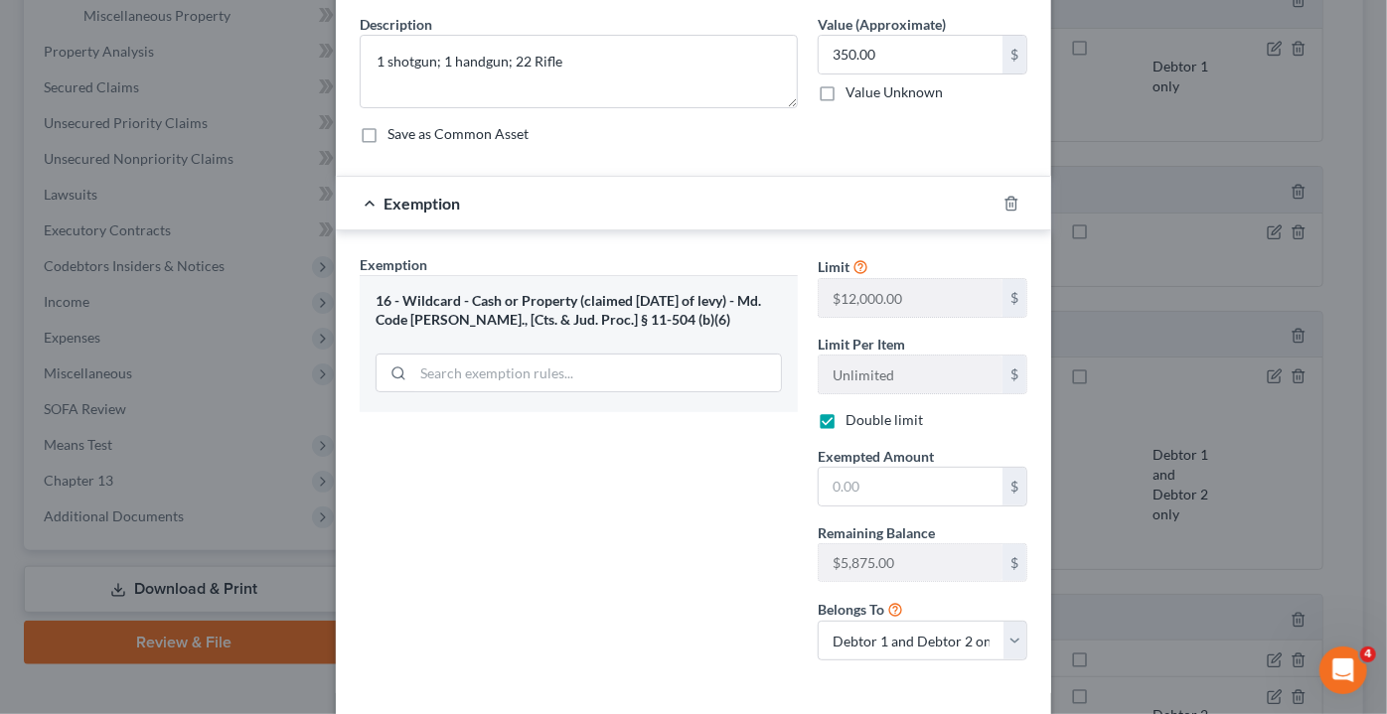
scroll to position [82, 0]
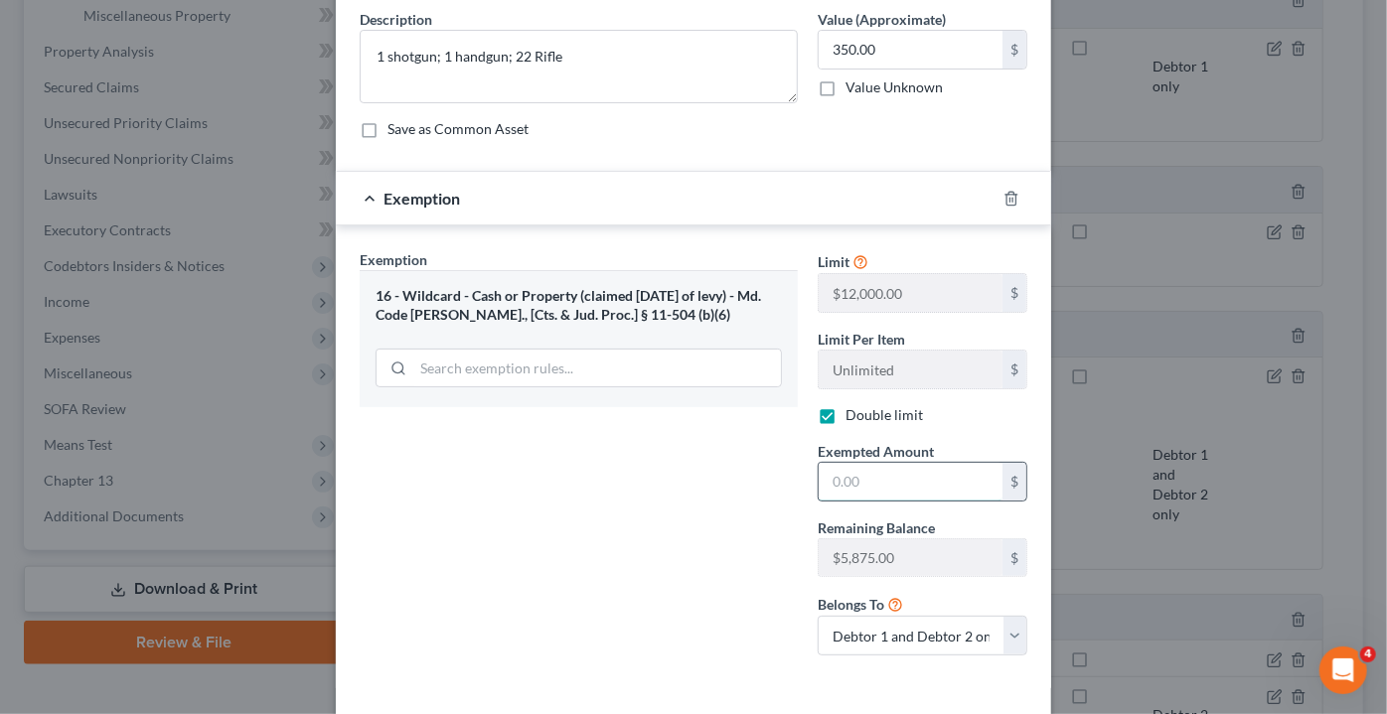
click at [858, 489] on input "text" at bounding box center [910, 482] width 184 height 38
click at [922, 634] on select "Debtor 1 only Debtor 2 only Debtor 1 and Debtor 2 only" at bounding box center [922, 636] width 210 height 40
select select "0"
click at [817, 616] on select "Debtor 1 only Debtor 2 only Debtor 1 and Debtor 2 only" at bounding box center [922, 636] width 210 height 40
click at [861, 471] on input "text" at bounding box center [910, 482] width 184 height 38
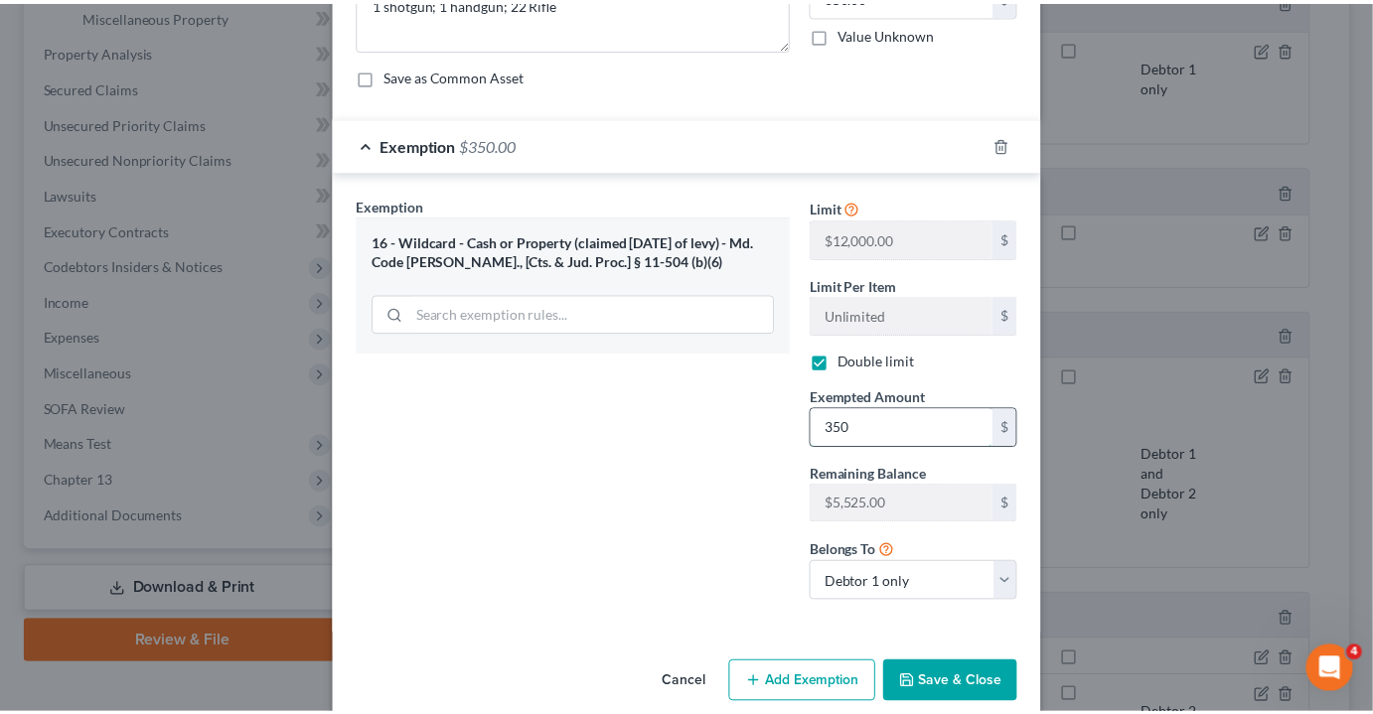
scroll to position [161, 0]
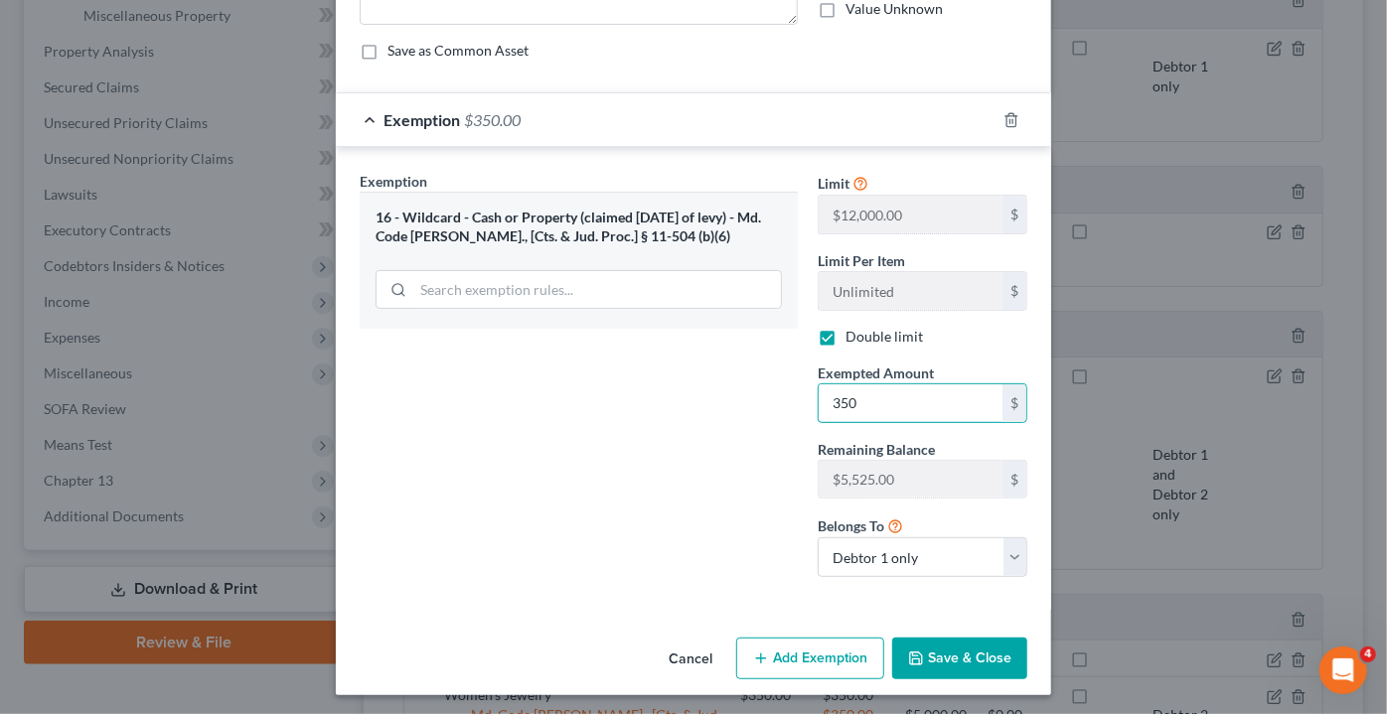
type input "350"
click at [949, 654] on button "Save & Close" at bounding box center [959, 659] width 135 height 42
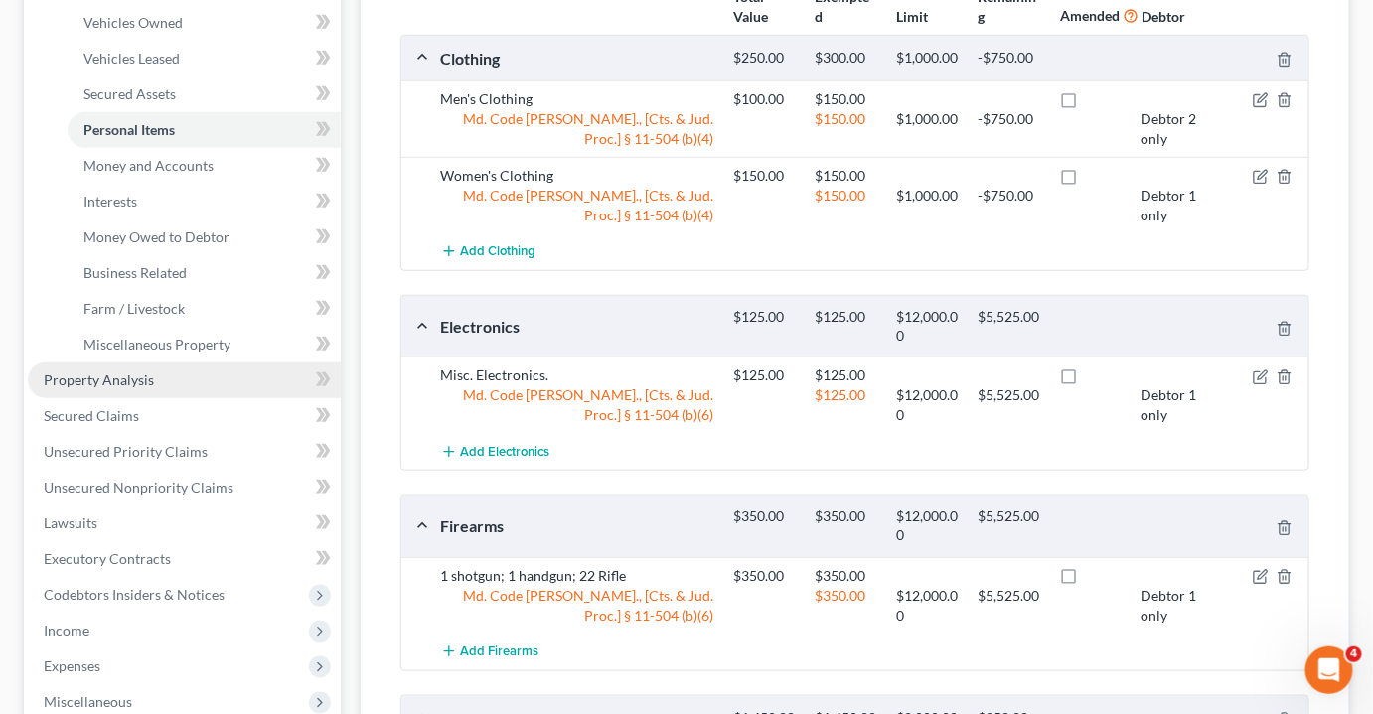
click at [175, 372] on link "Property Analysis" at bounding box center [184, 381] width 313 height 36
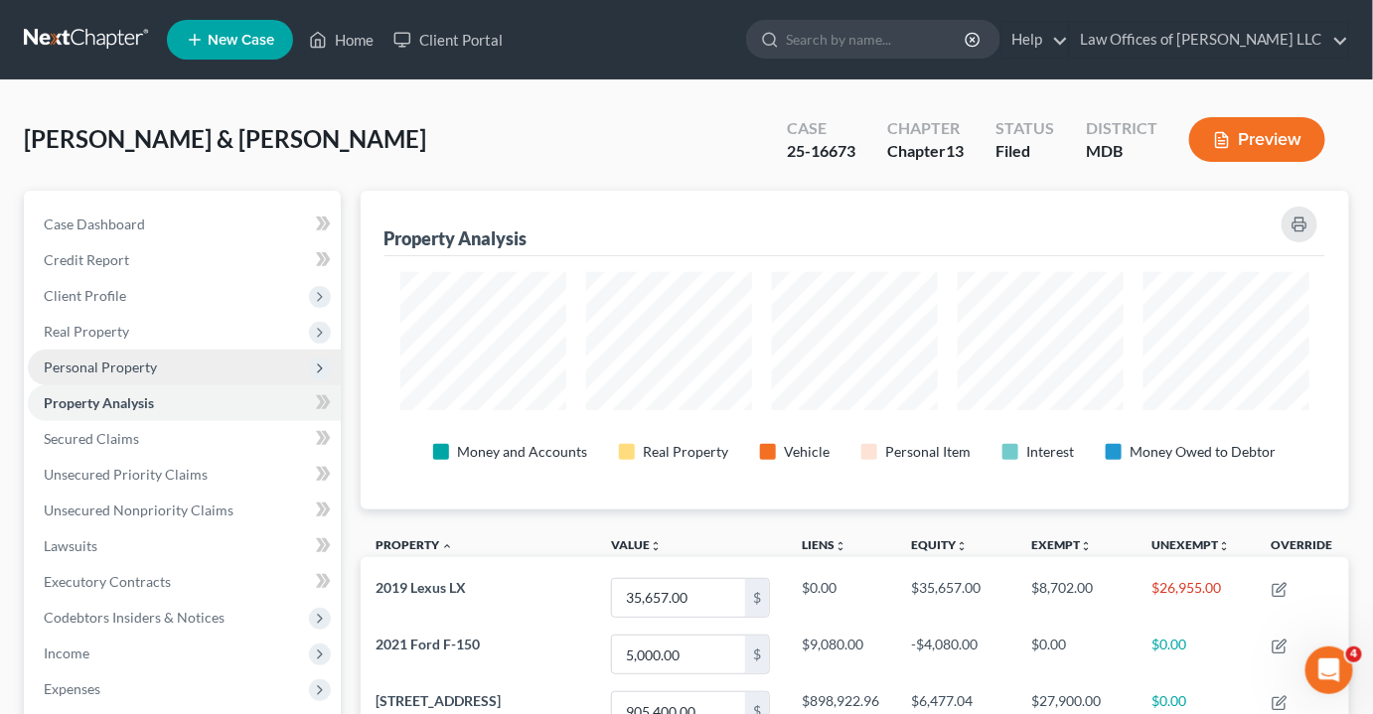
click at [226, 372] on span "Personal Property" at bounding box center [184, 368] width 313 height 36
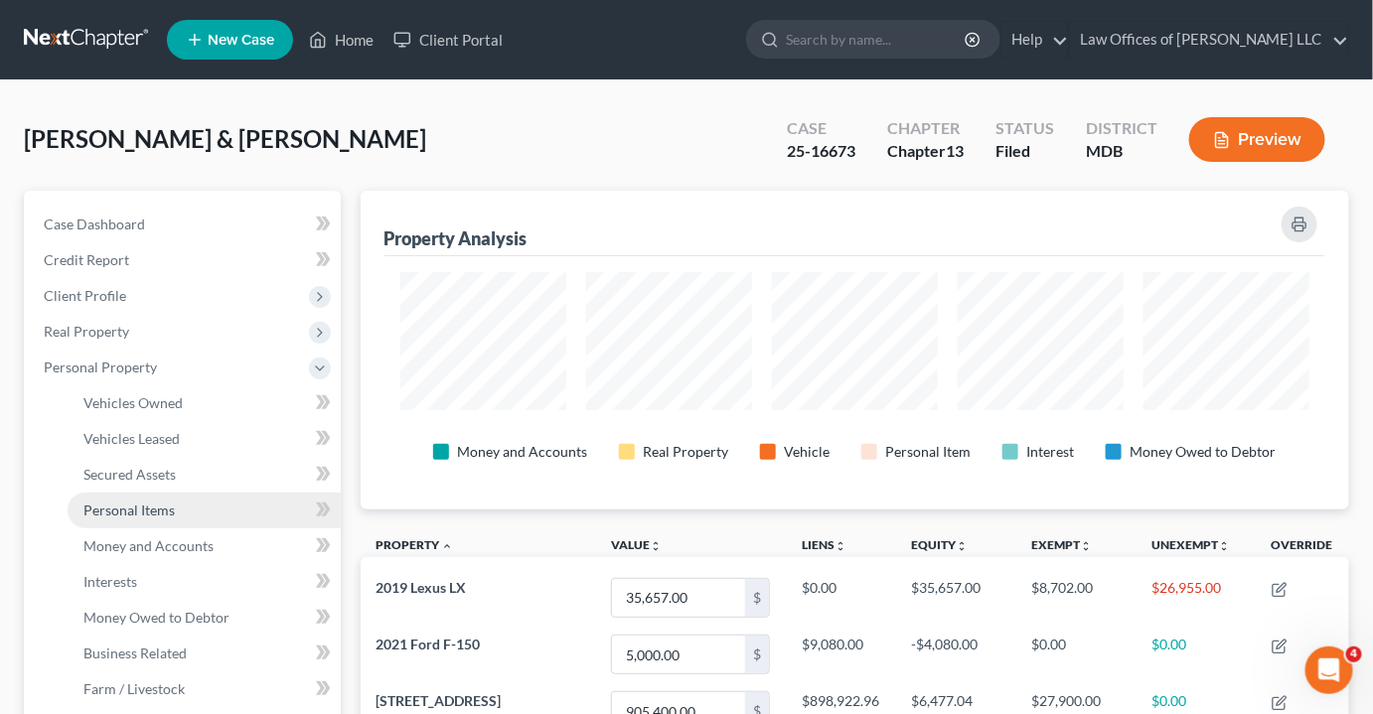
click at [161, 505] on span "Personal Items" at bounding box center [128, 510] width 91 height 17
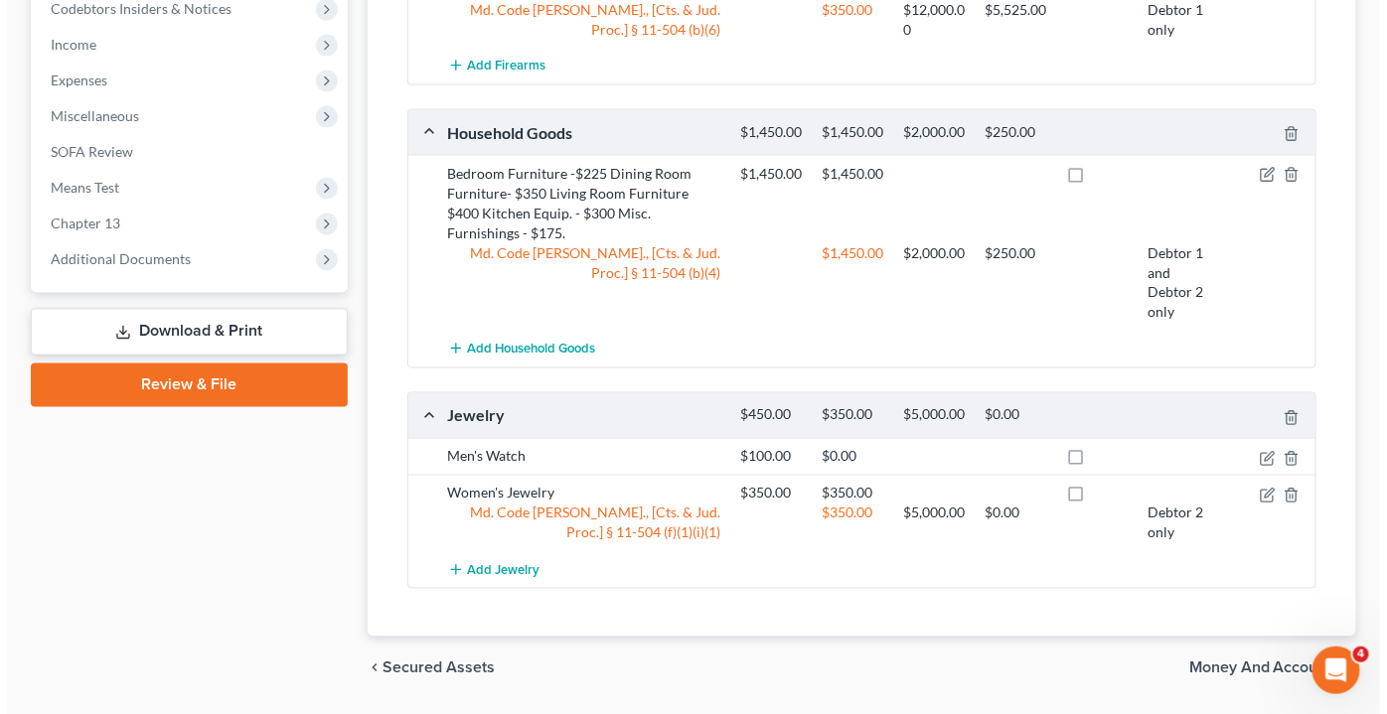
scroll to position [987, 0]
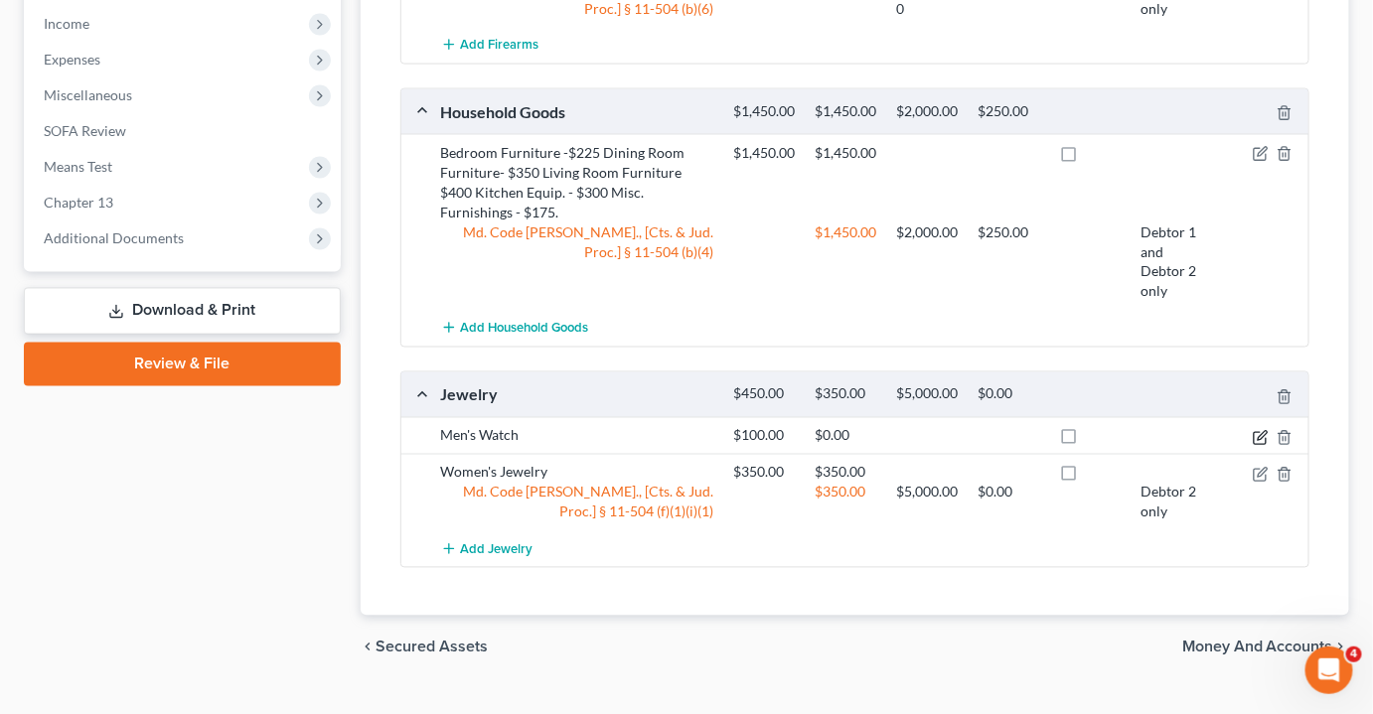
click at [1254, 444] on icon "button" at bounding box center [1259, 438] width 12 height 12
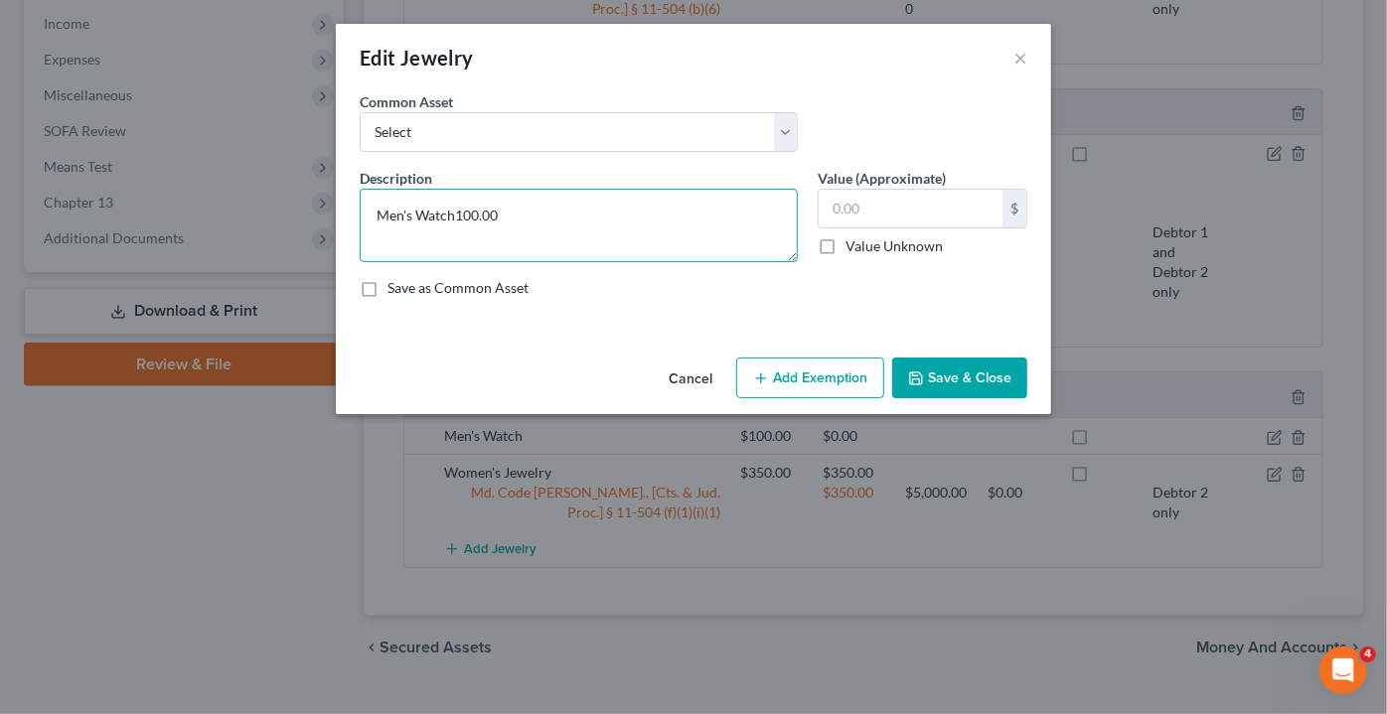
type textarea "Men's Watch"
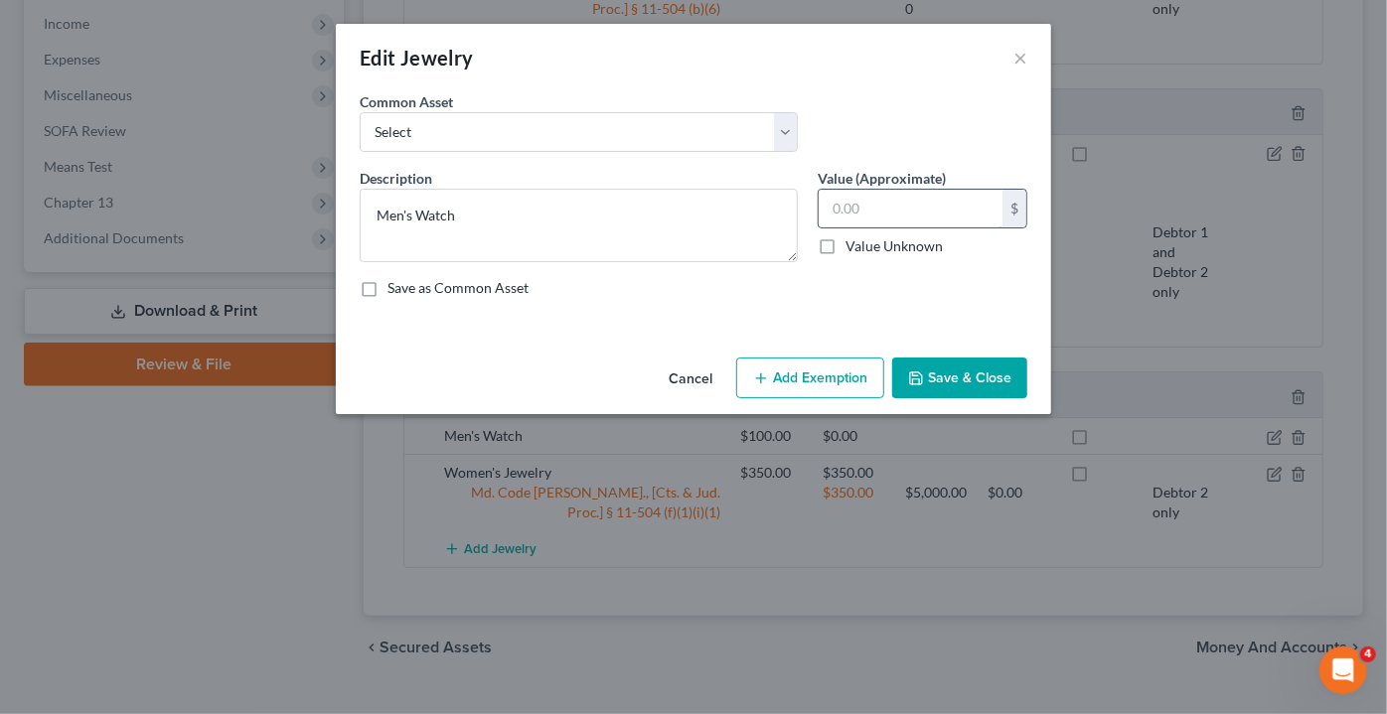
click at [876, 215] on input "text" at bounding box center [910, 209] width 184 height 38
type input "150"
click at [775, 383] on button "Add Exemption" at bounding box center [810, 379] width 148 height 42
select select "2"
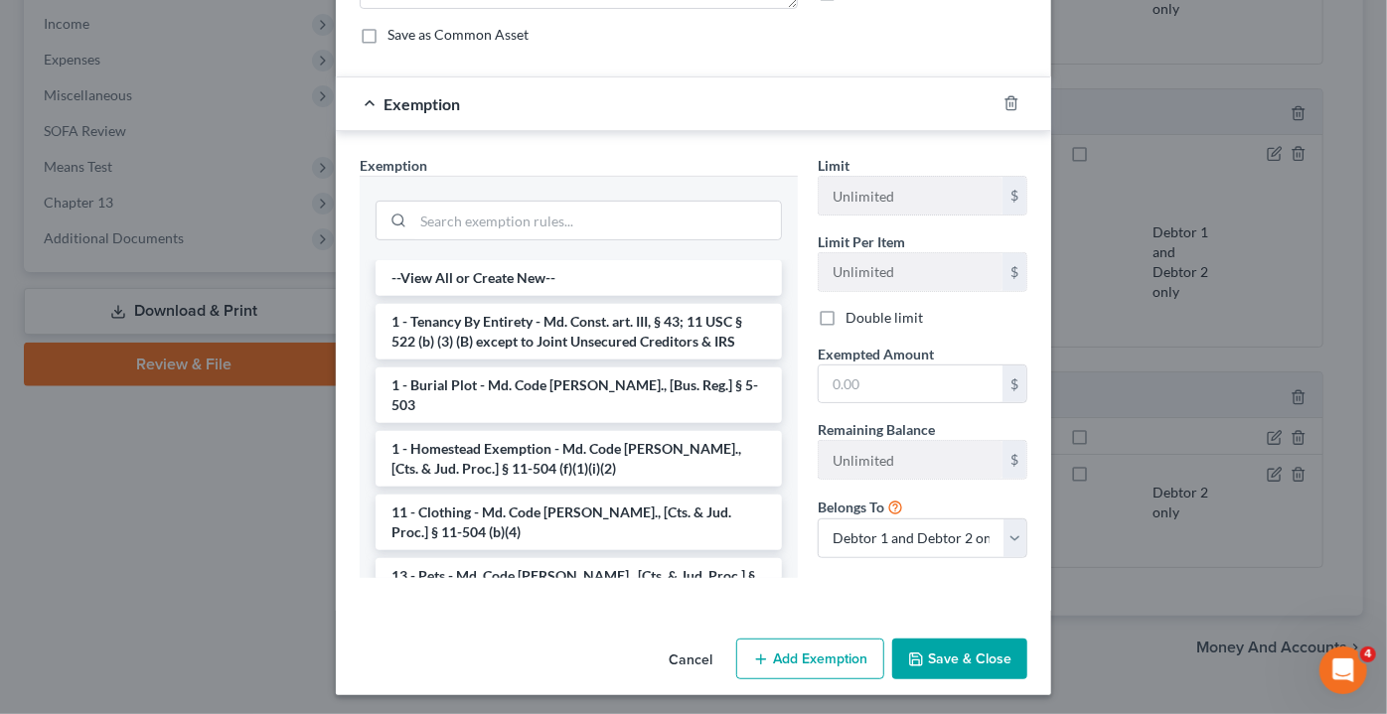
scroll to position [255, 0]
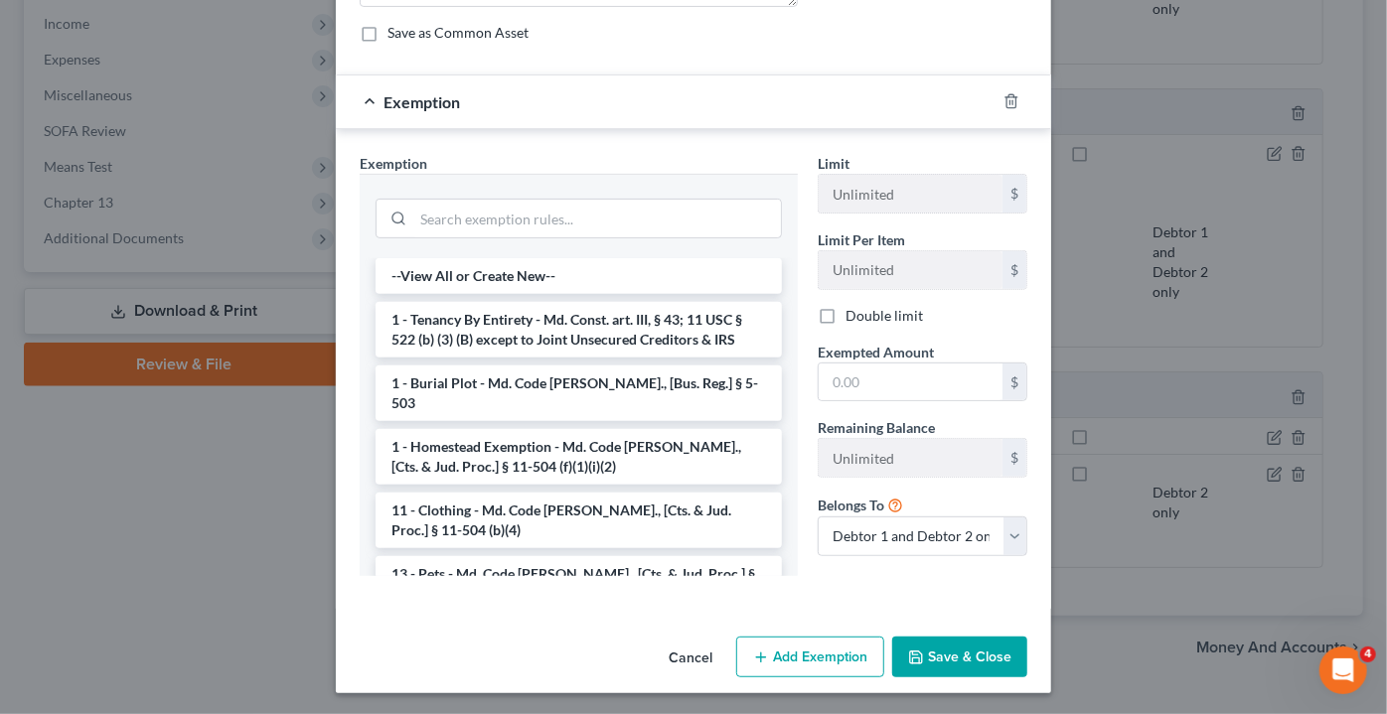
click at [845, 309] on label "Double limit" at bounding box center [883, 316] width 77 height 20
click at [853, 309] on input "Double limit" at bounding box center [859, 312] width 13 height 13
checkbox input "true"
click at [875, 531] on select "Debtor 1 only Debtor 2 only Debtor 1 and Debtor 2 only" at bounding box center [922, 536] width 210 height 40
select select "0"
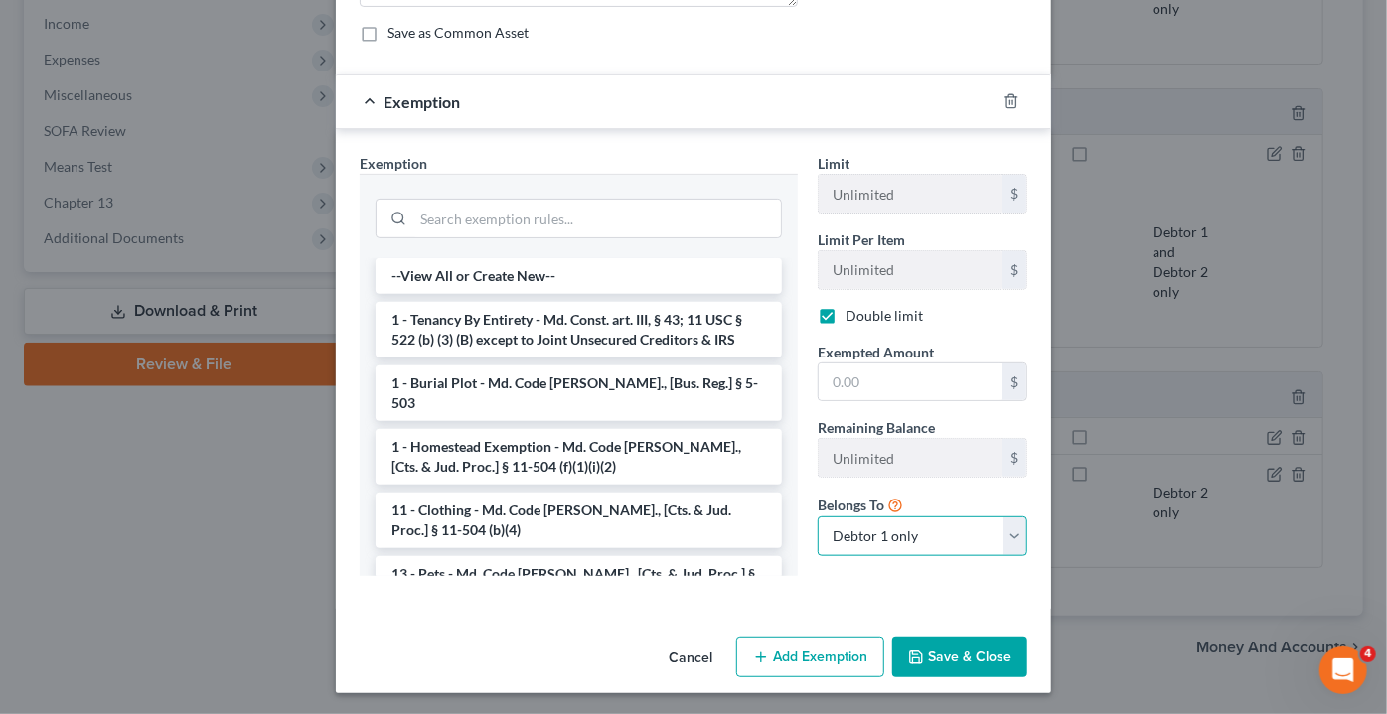
click at [817, 516] on select "Debtor 1 only Debtor 2 only Debtor 1 and Debtor 2 only" at bounding box center [922, 536] width 210 height 40
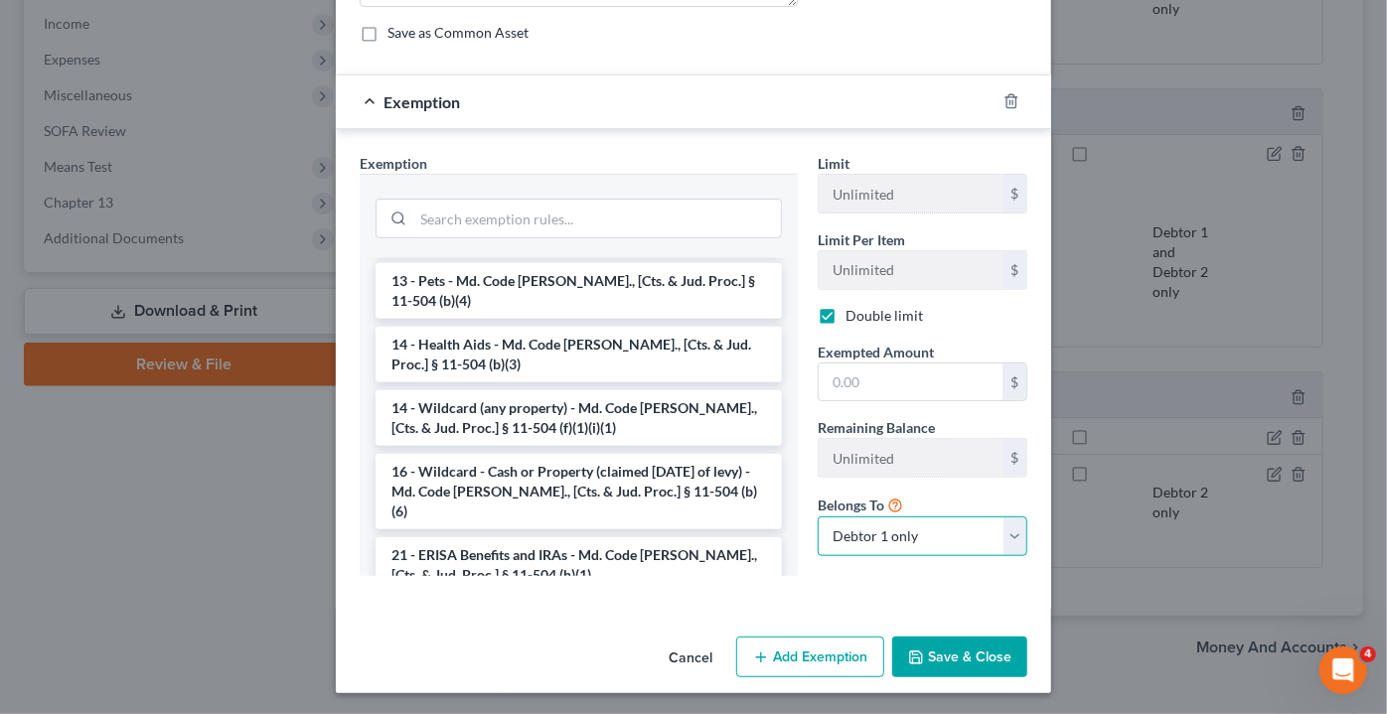
scroll to position [331, 0]
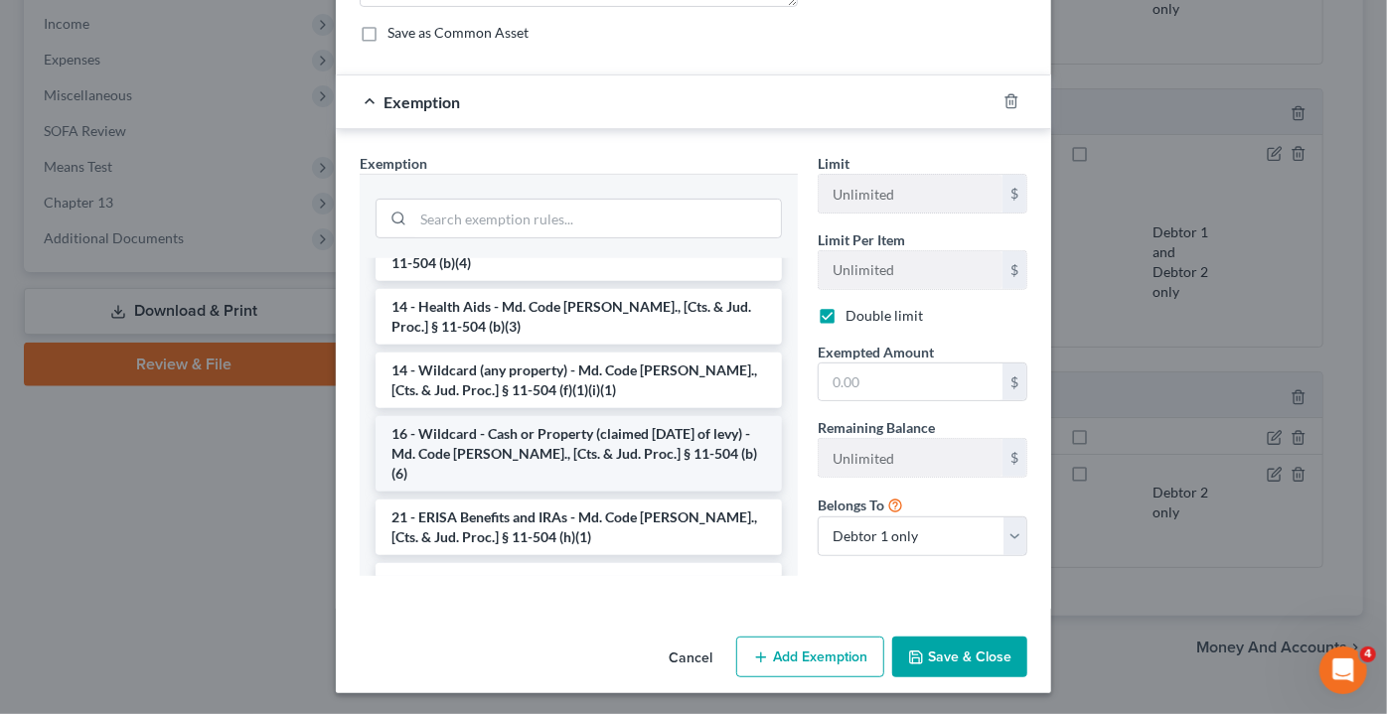
click at [445, 416] on li "16 - Wildcard - Cash or Property (claimed [DATE] of levy) - Md. Code [PERSON_NA…" at bounding box center [578, 453] width 406 height 75
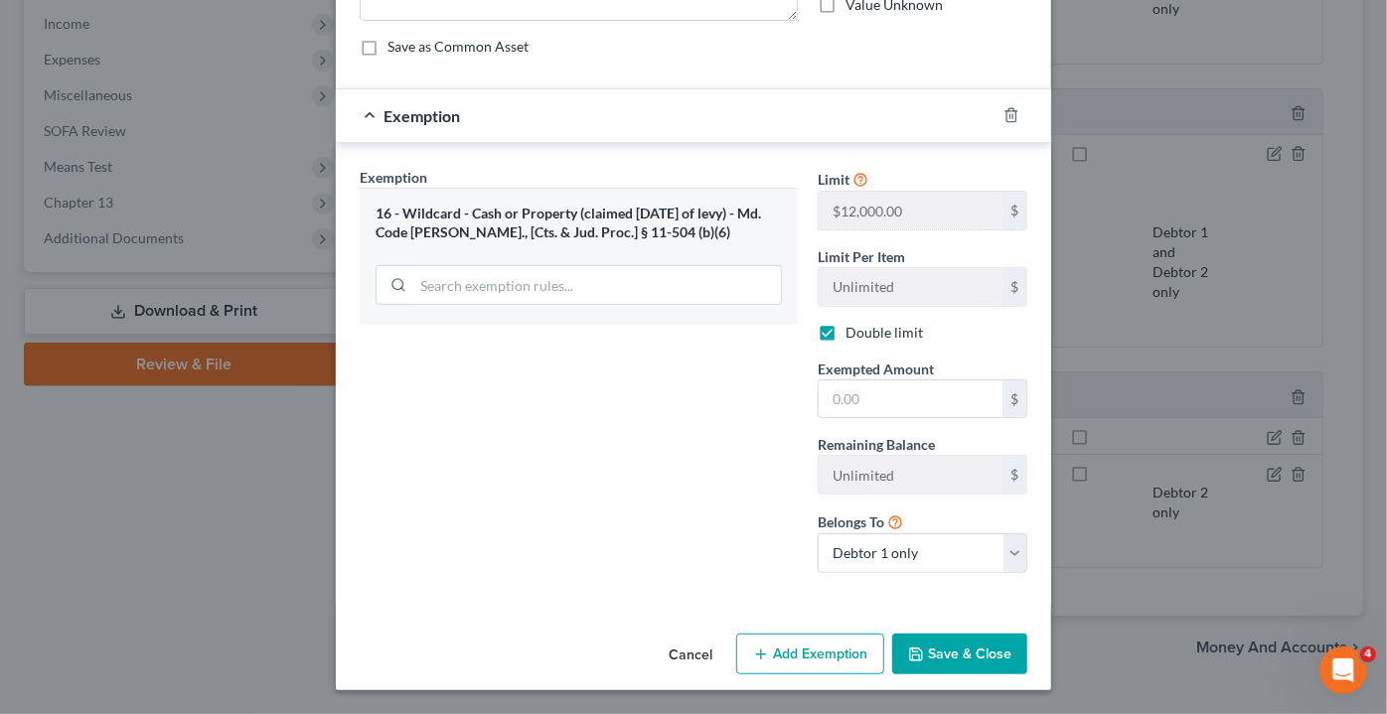
scroll to position [237, 0]
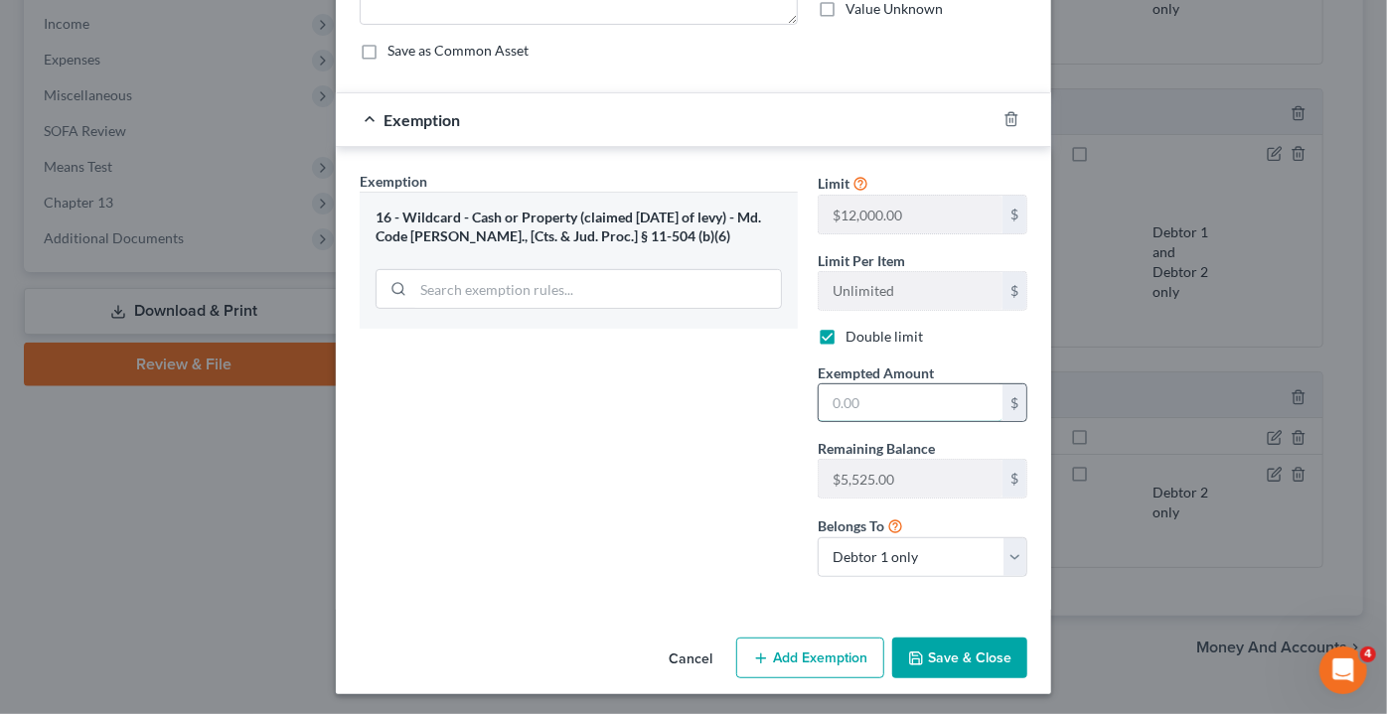
click at [844, 405] on input "text" at bounding box center [910, 403] width 184 height 38
type input "150"
click at [943, 659] on button "Save & Close" at bounding box center [959, 659] width 135 height 42
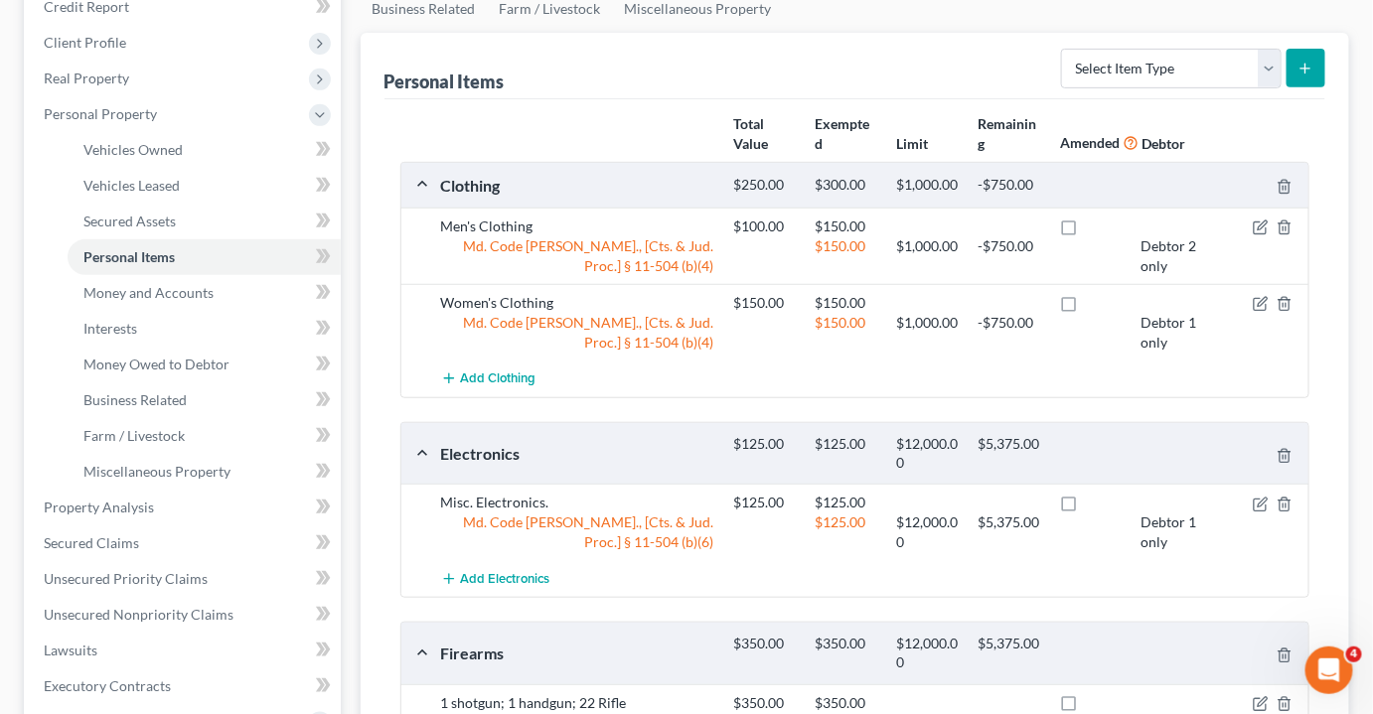
scroll to position [382, 0]
